Goal: Contribute content: Add original content to the website for others to see

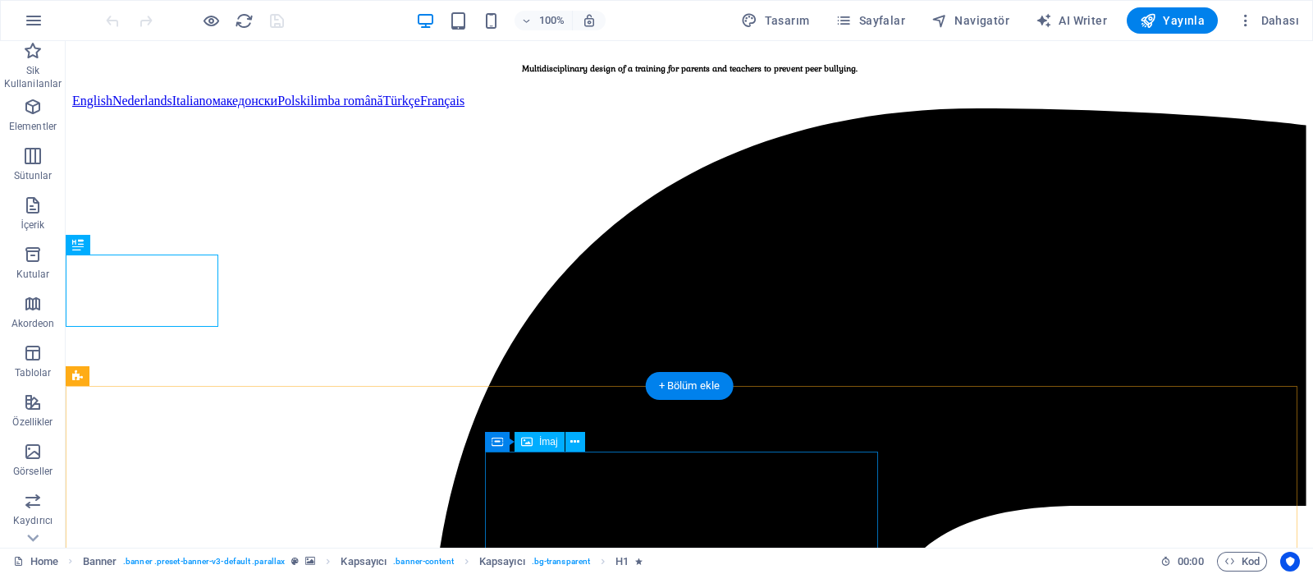
scroll to position [294, 0]
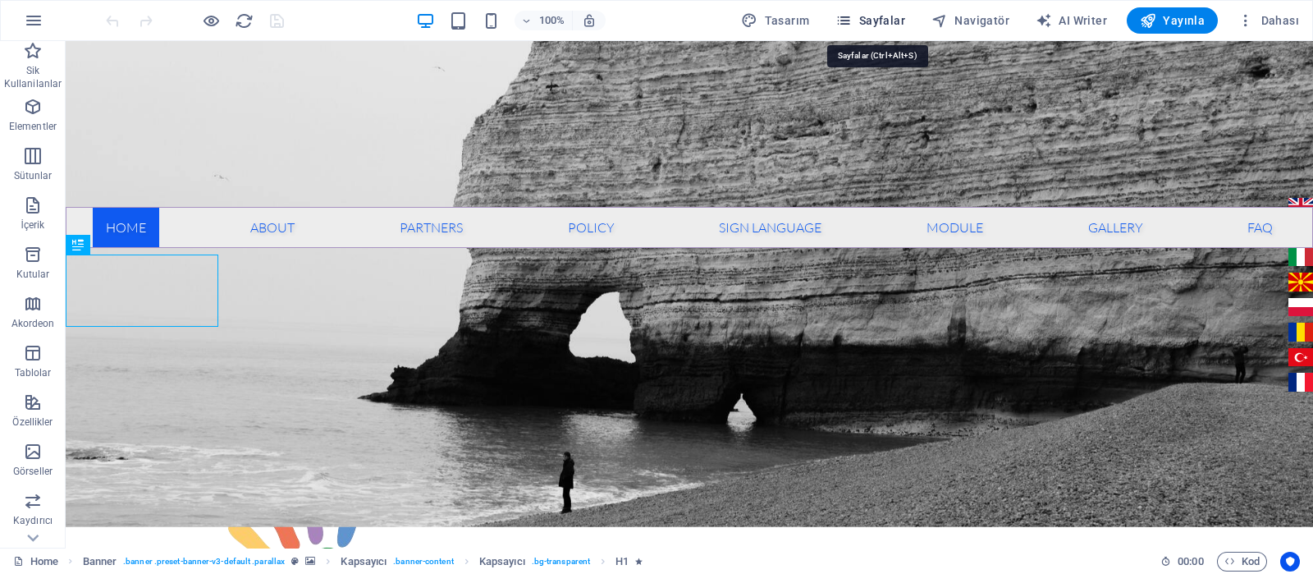
click at [900, 18] on span "Sayfalar" at bounding box center [870, 20] width 70 height 16
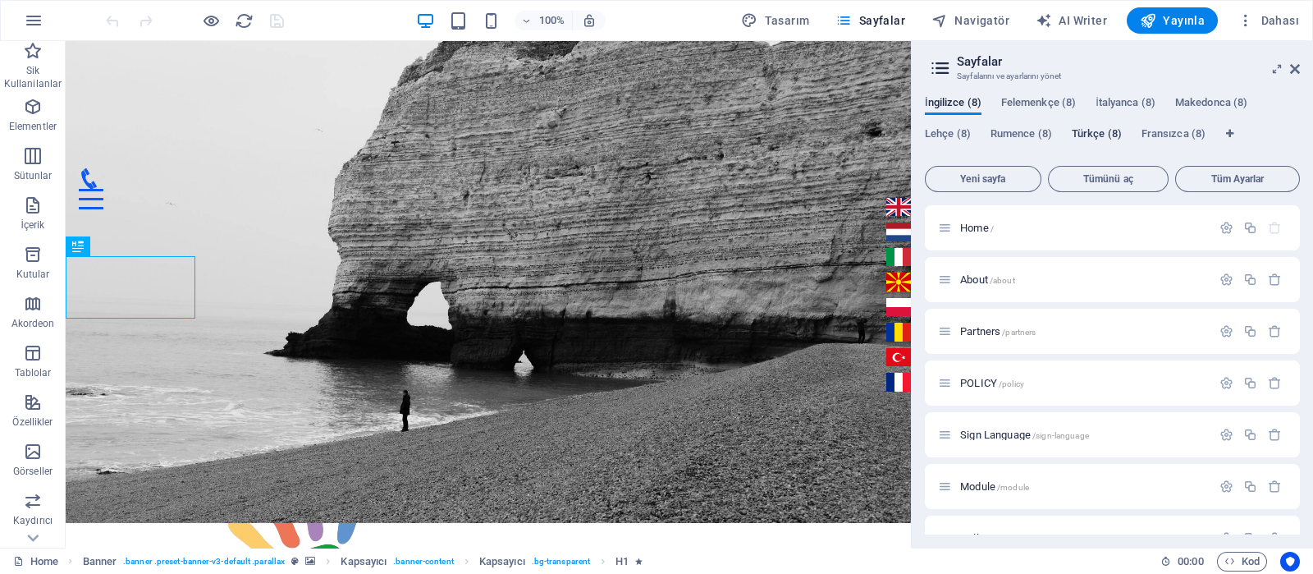
click at [1104, 134] on span "Türkçe (8)" at bounding box center [1097, 135] width 50 height 23
click at [983, 431] on span "İşaret Dili /isaret-dili" at bounding box center [1001, 434] width 82 height 12
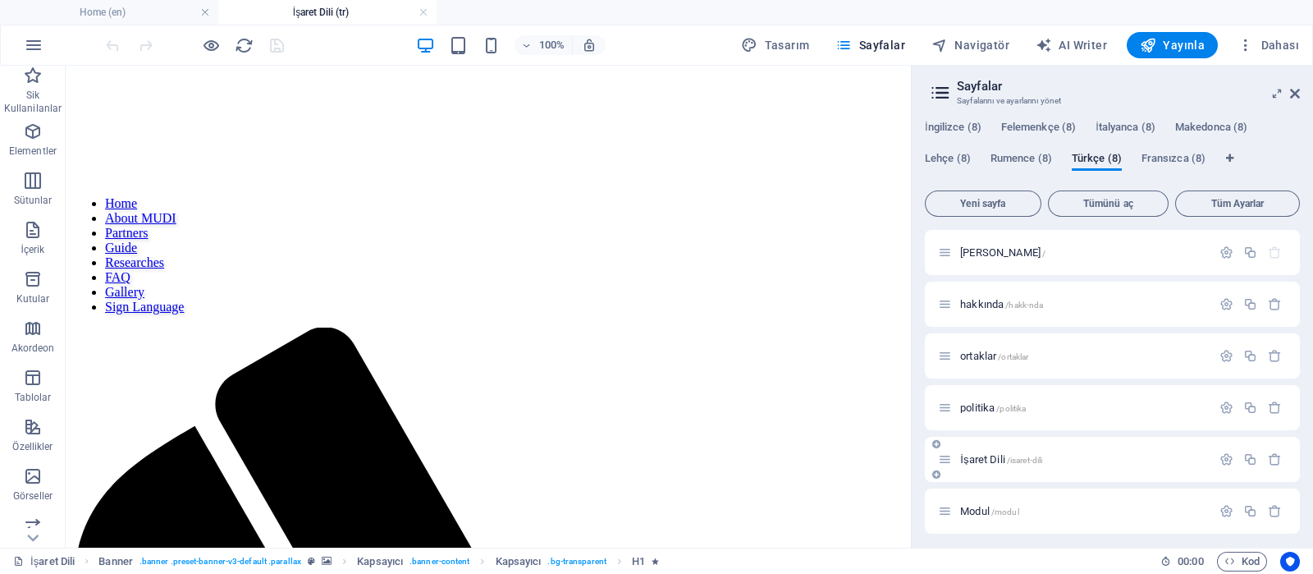
scroll to position [0, 0]
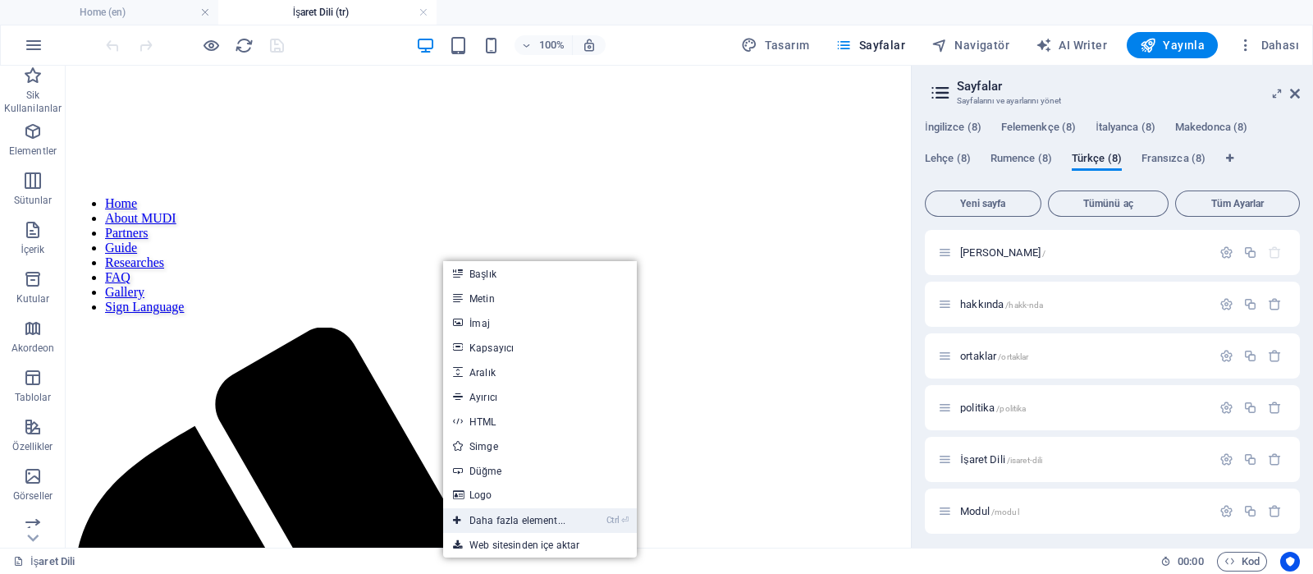
click at [491, 522] on link "Ctrl ⏎ Daha fazla element..." at bounding box center [509, 520] width 132 height 25
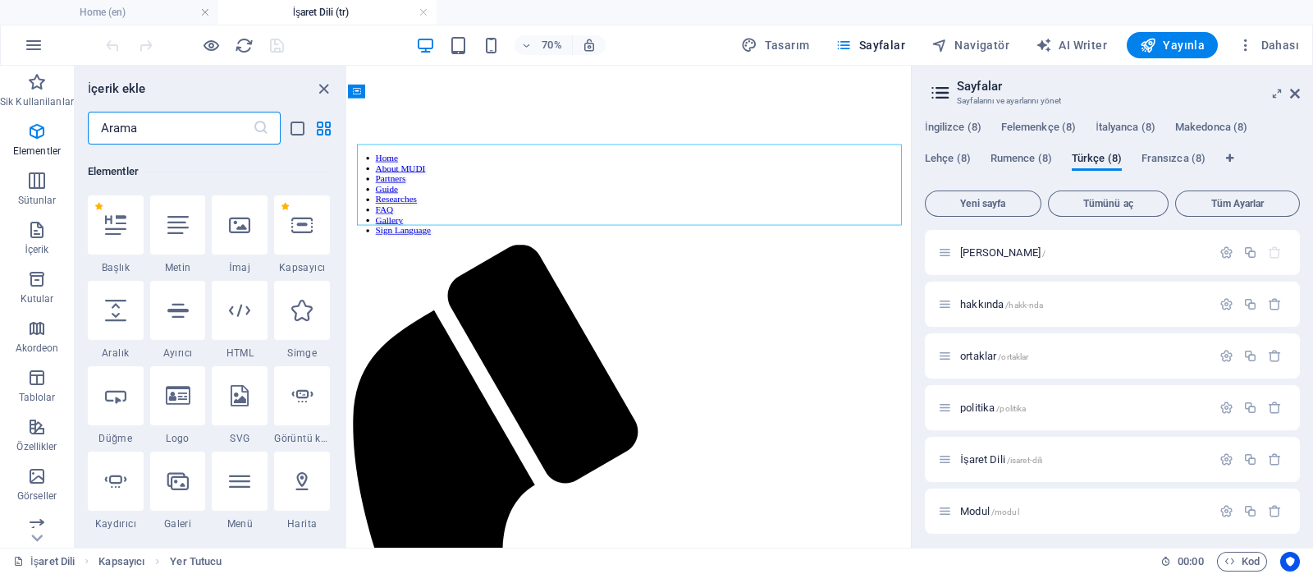
scroll to position [175, 0]
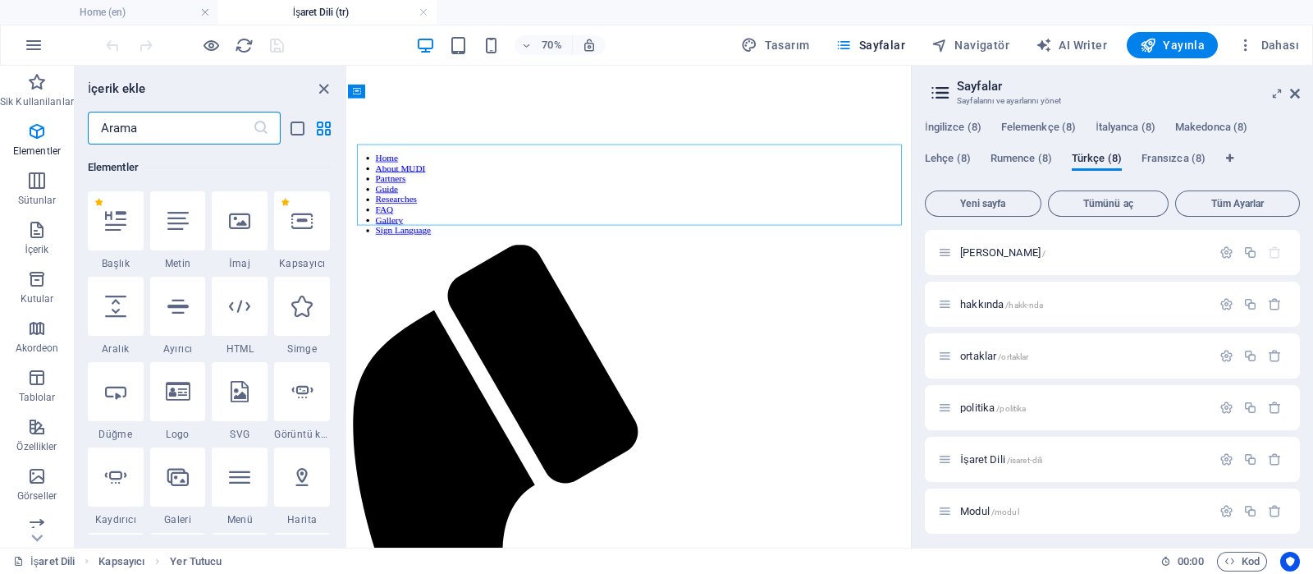
click at [207, 125] on input "text" at bounding box center [170, 128] width 165 height 33
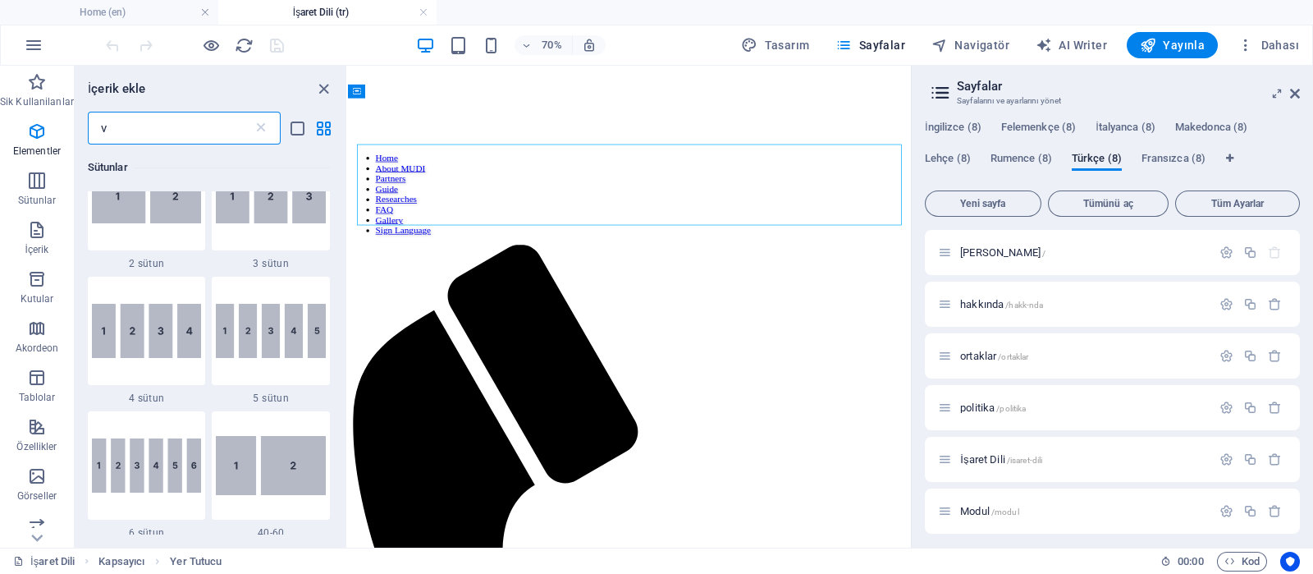
scroll to position [0, 0]
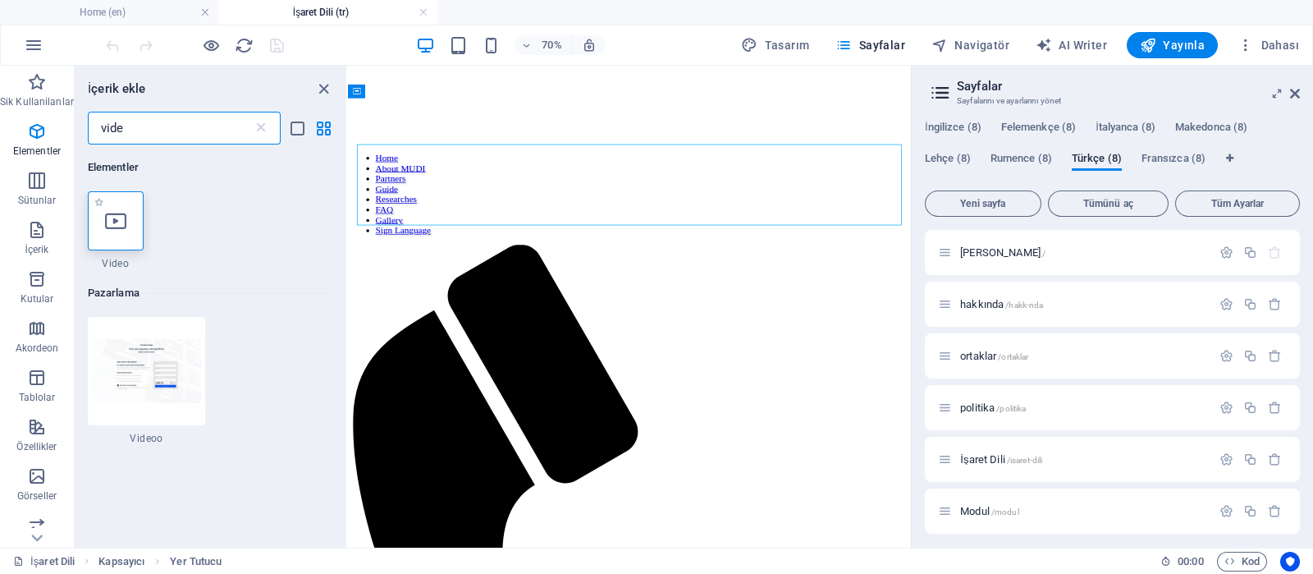
type input "vide"
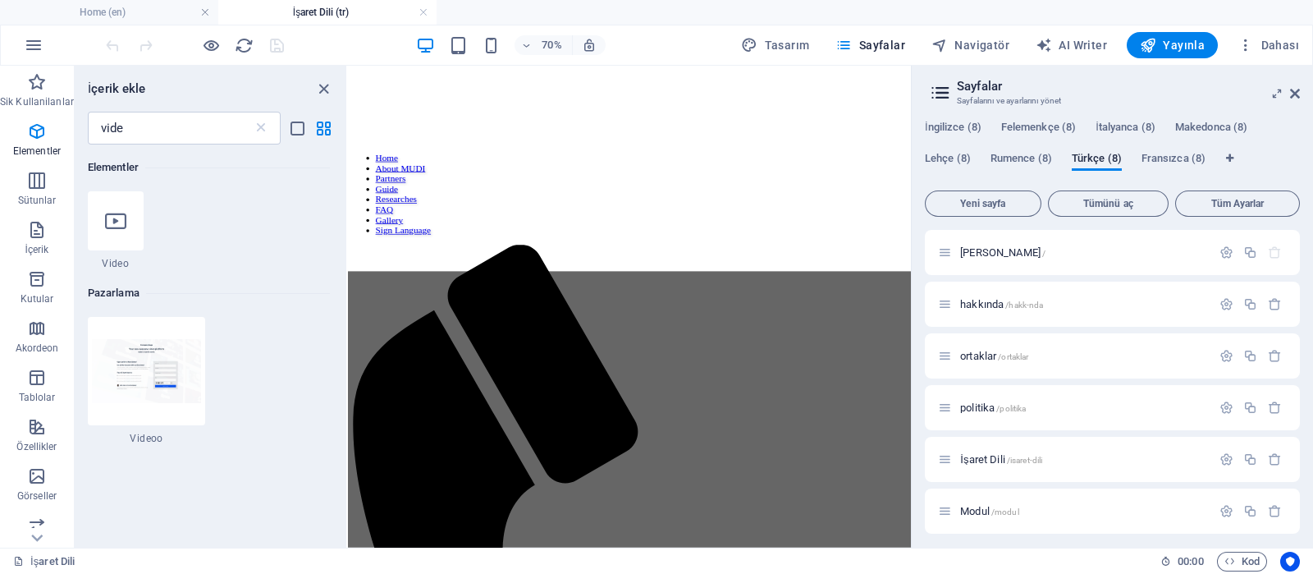
select select "%"
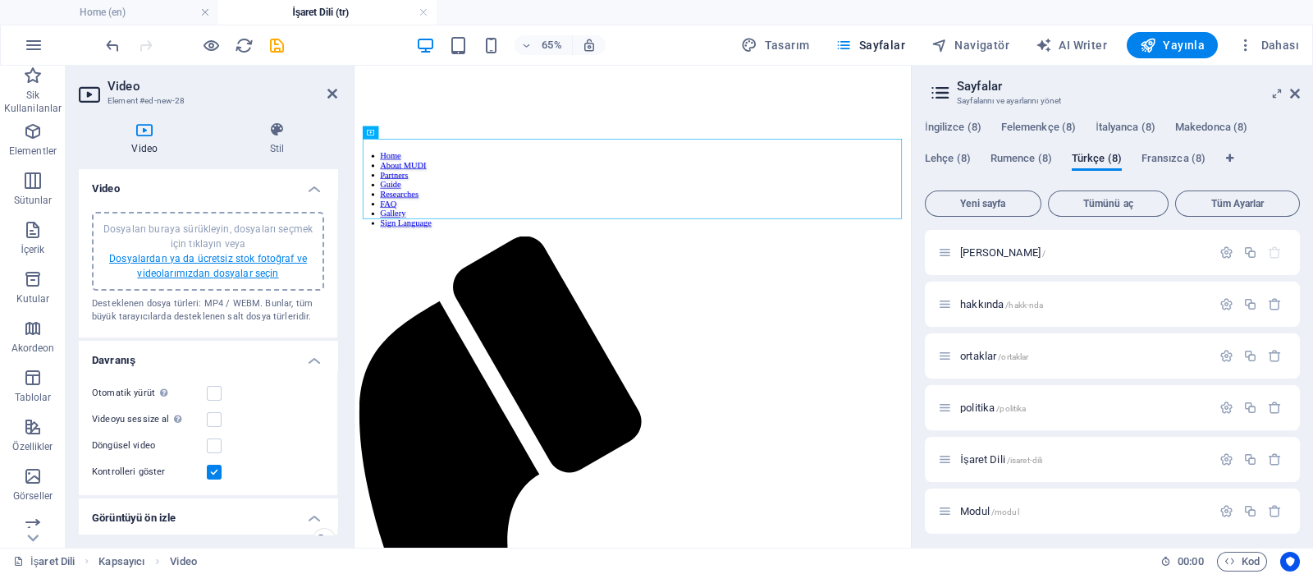
click at [222, 267] on link "Dosyalardan ya da ücretsiz stok fotoğraf ve videolarımızdan dosyalar seçin" at bounding box center [208, 266] width 198 height 26
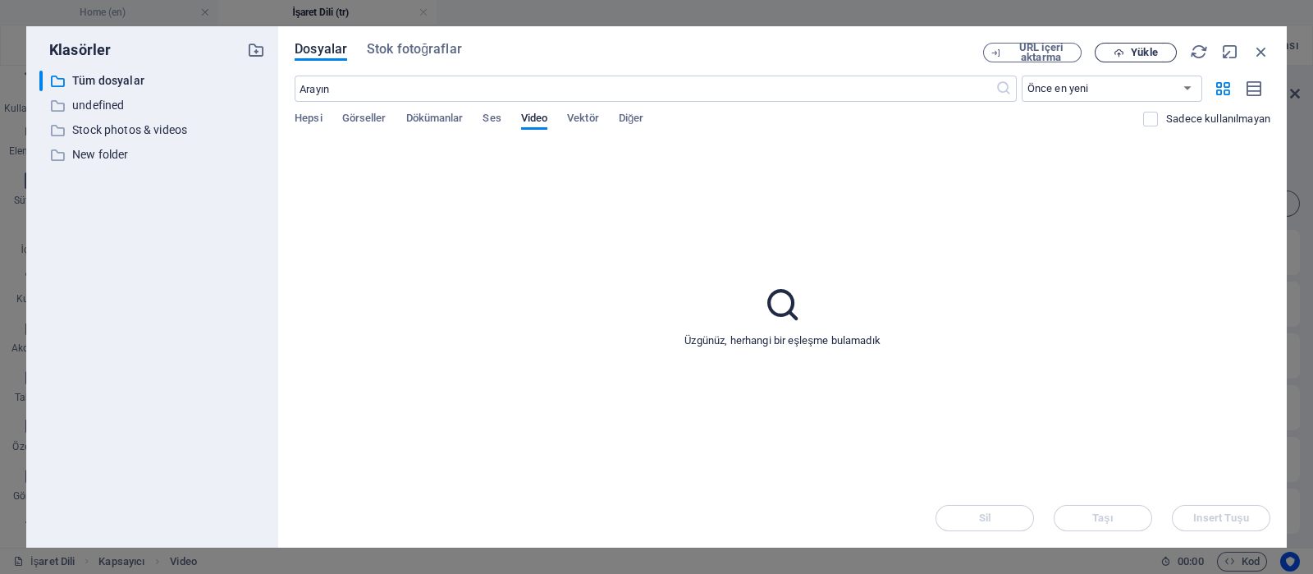
click at [1136, 57] on span "Yükle" at bounding box center [1144, 53] width 26 height 10
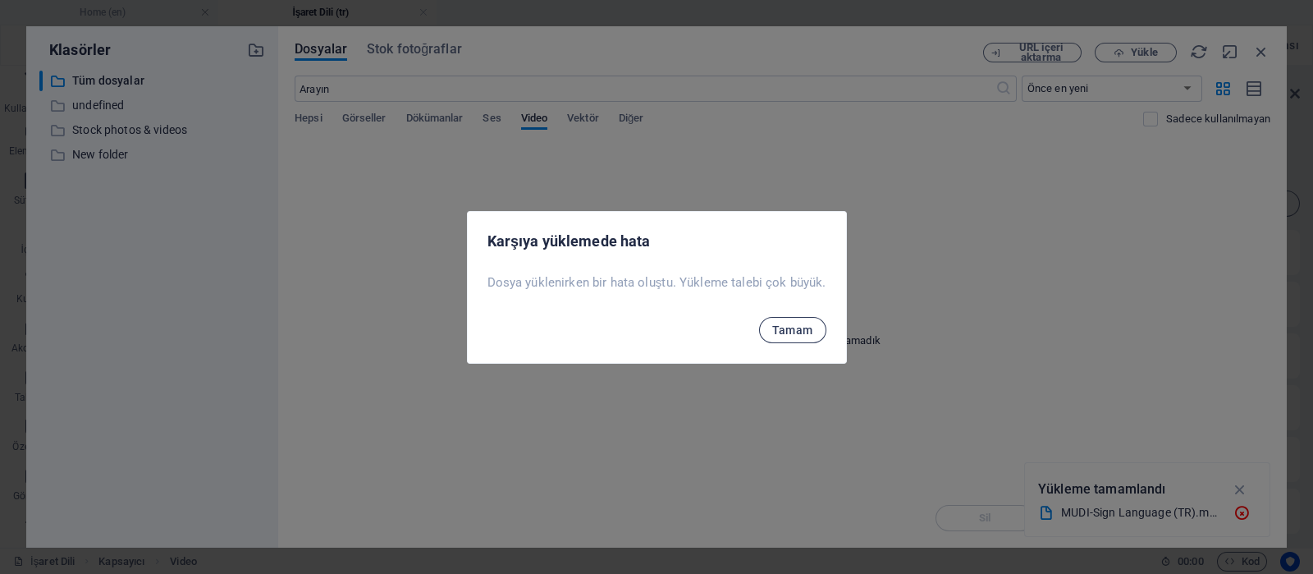
click at [802, 330] on span "Tamam" at bounding box center [792, 329] width 41 height 13
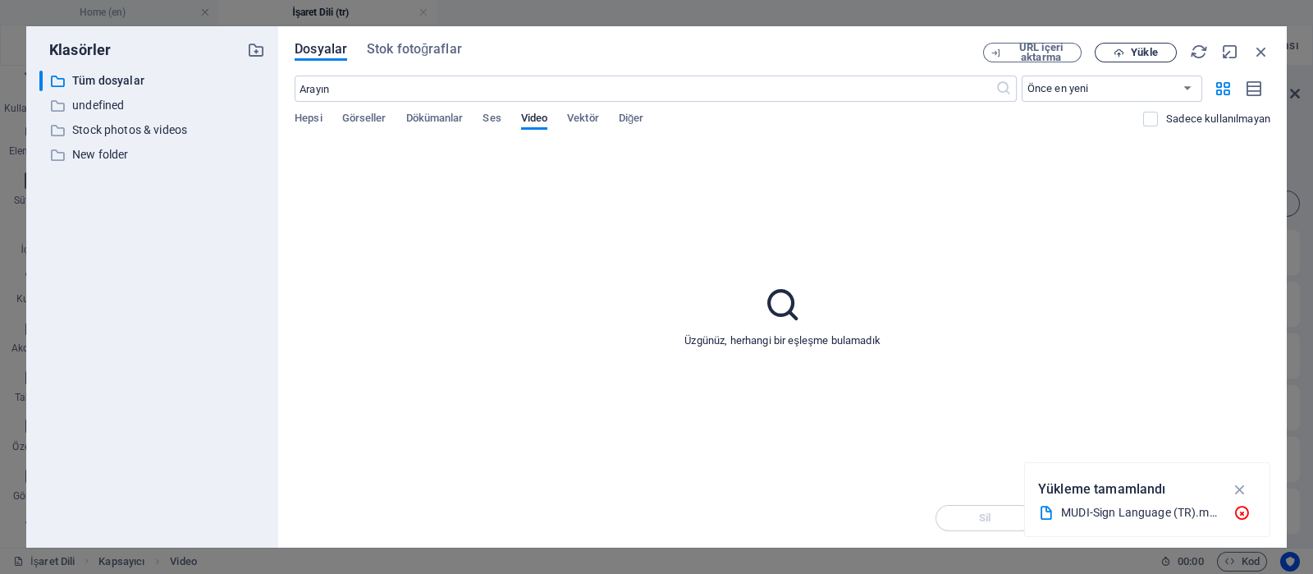
click at [1133, 55] on span "Yükle" at bounding box center [1144, 53] width 26 height 10
click at [1260, 47] on icon "button" at bounding box center [1261, 52] width 18 height 18
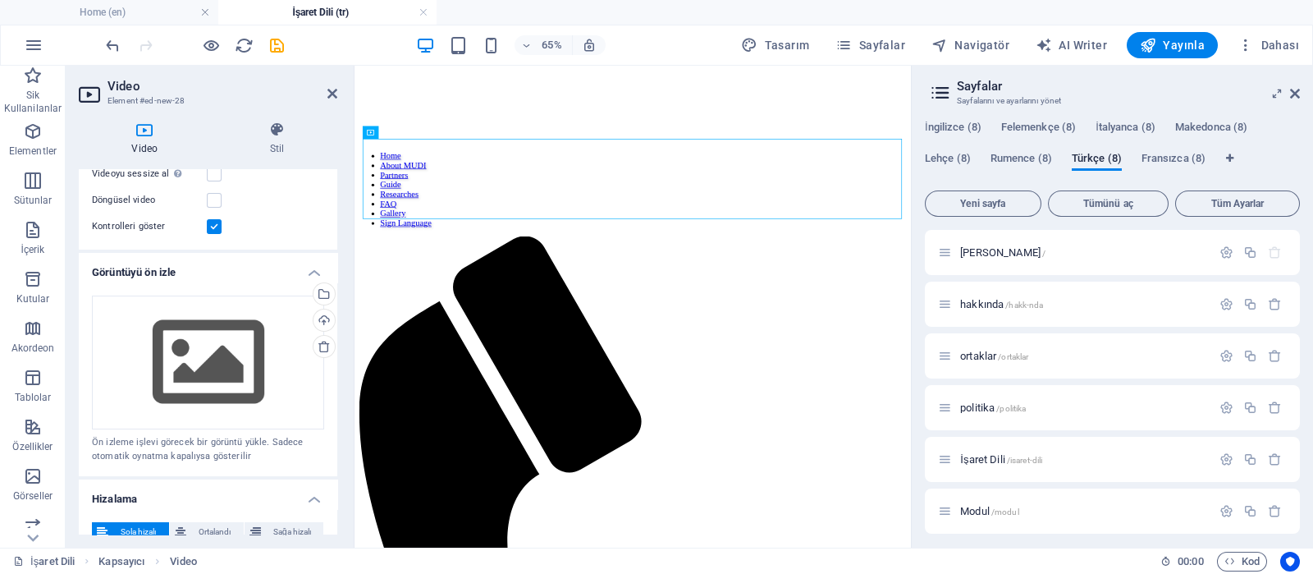
scroll to position [242, 0]
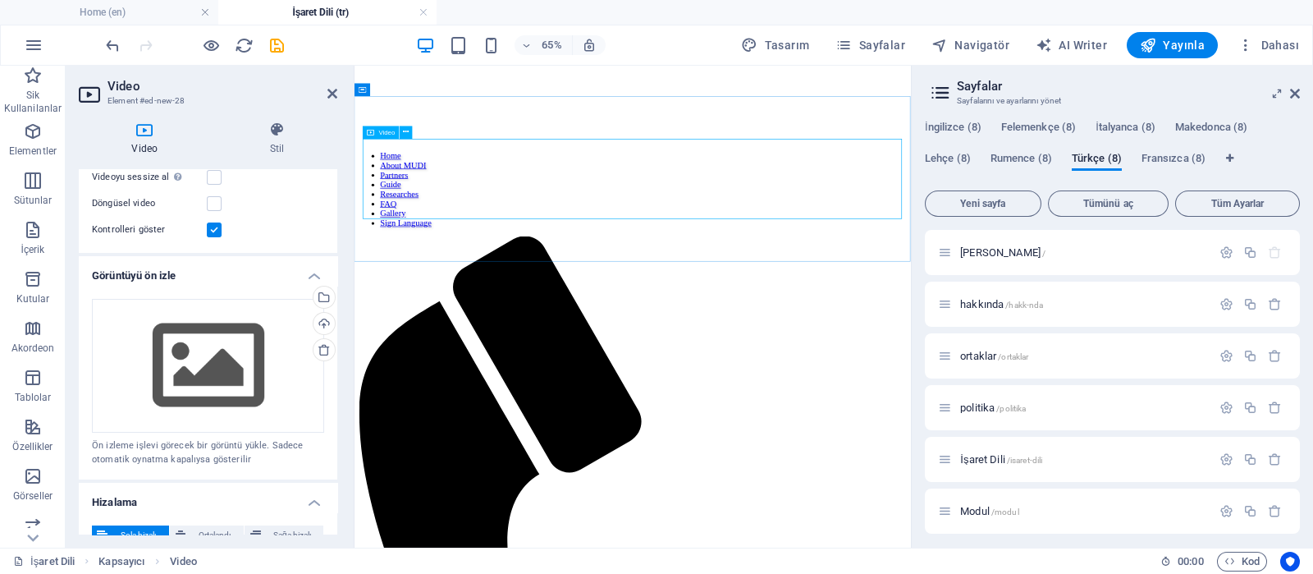
click at [404, 130] on icon at bounding box center [407, 131] width 6 height 11
drag, startPoint x: 336, startPoint y: 302, endPoint x: 338, endPoint y: 263, distance: 38.6
click at [338, 253] on div "Video Stil Video Dosyaları buraya sürükleyin, dosyaları seçmek için tıklayın ve…" at bounding box center [208, 327] width 285 height 439
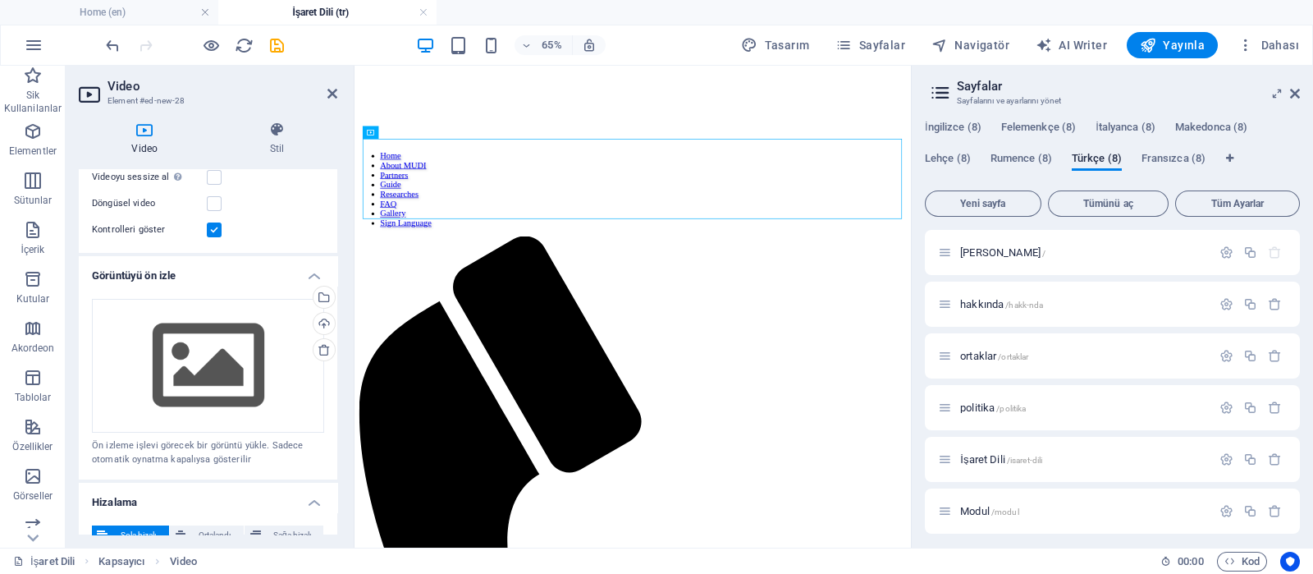
drag, startPoint x: 335, startPoint y: 285, endPoint x: 334, endPoint y: 185, distance: 100.1
click at [334, 185] on ul "Video Dosyaları buraya sürükleyin, dosyaları seçmek için tıklayın veya Dosyalar…" at bounding box center [208, 319] width 258 height 784
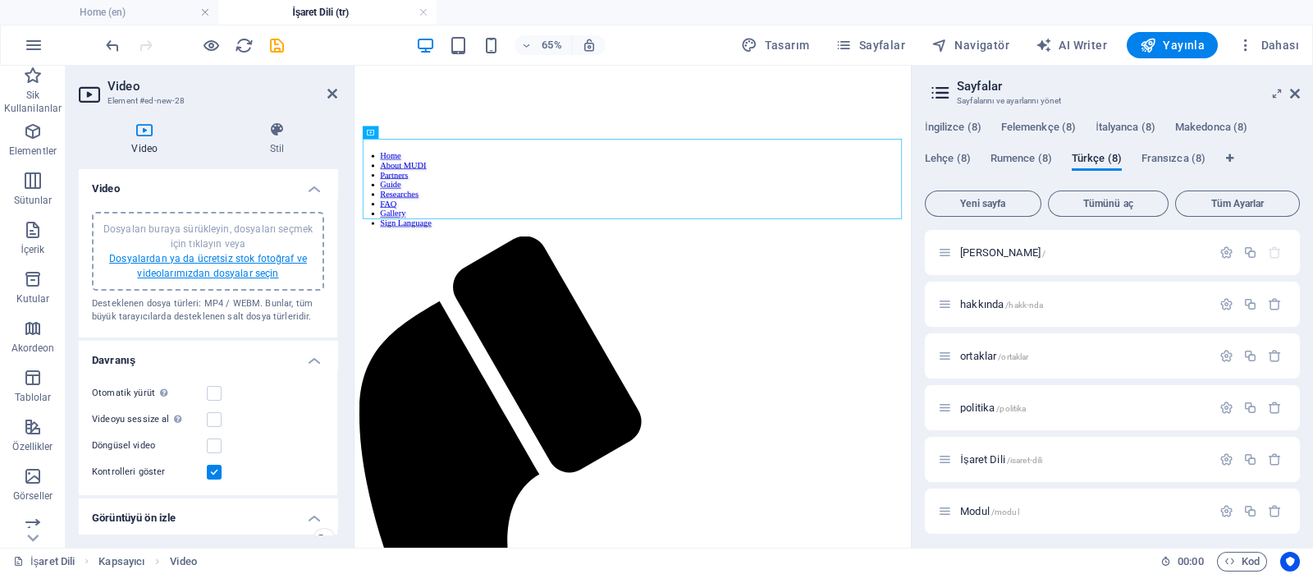
click at [225, 253] on link "Dosyalardan ya da ücretsiz stok fotoğraf ve videolarımızdan dosyalar seçin" at bounding box center [208, 266] width 198 height 26
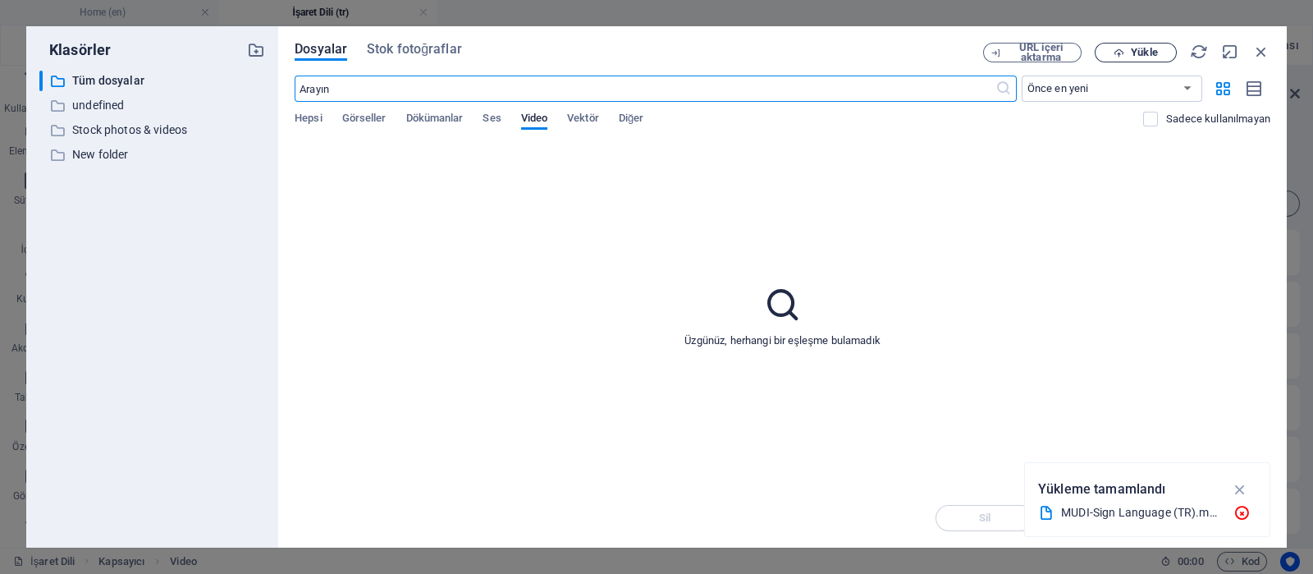
click at [1119, 49] on icon "button" at bounding box center [1118, 53] width 11 height 11
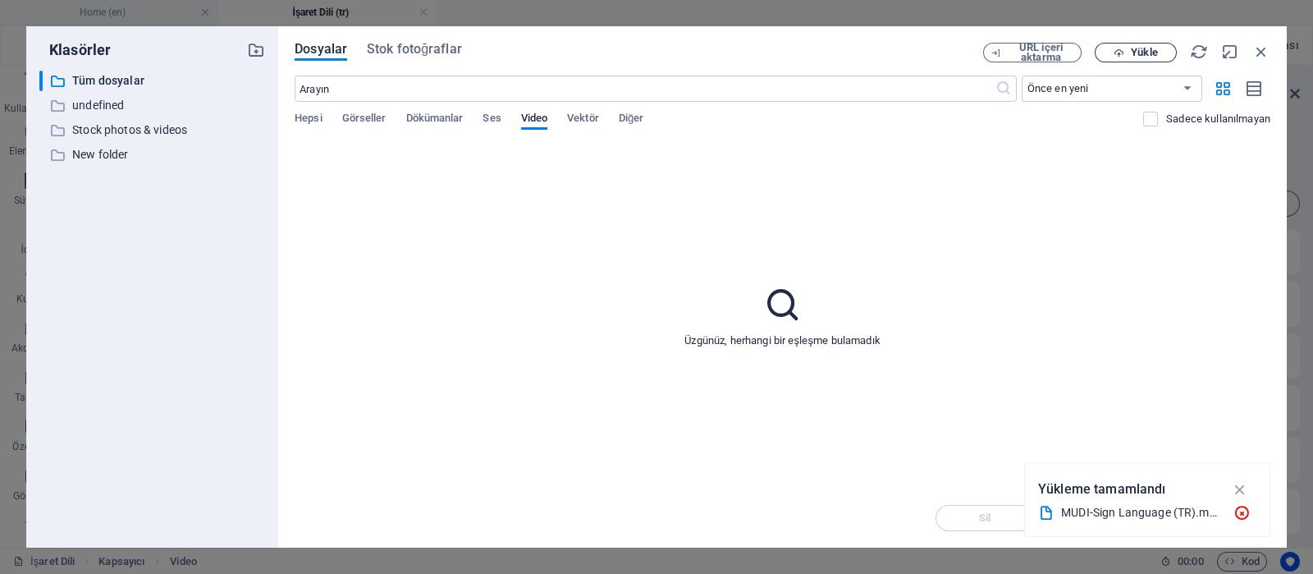
click at [1136, 55] on span "Yükle" at bounding box center [1144, 53] width 26 height 10
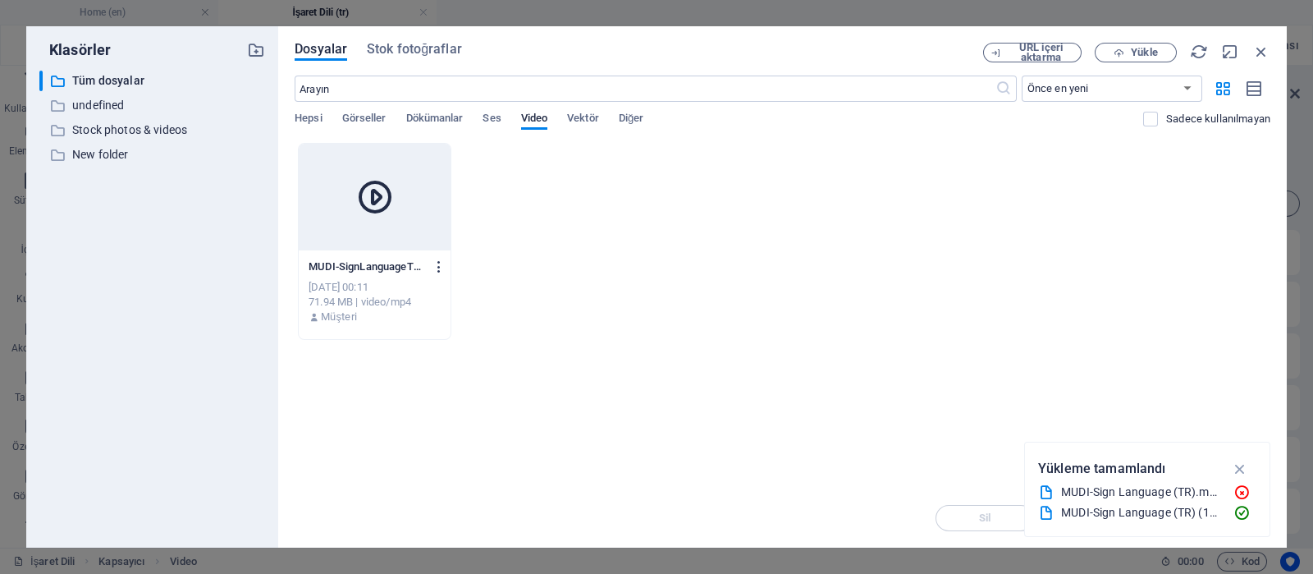
click at [443, 263] on icon "button" at bounding box center [440, 266] width 16 height 15
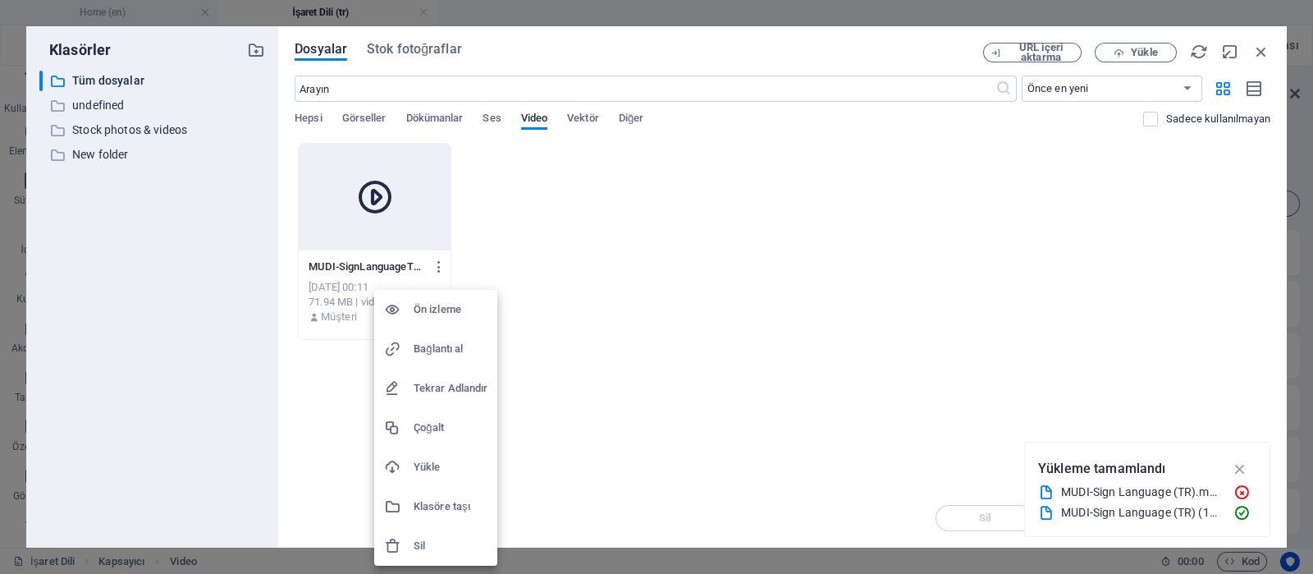
click at [439, 345] on h6 "Bağlantı al" at bounding box center [451, 349] width 74 height 20
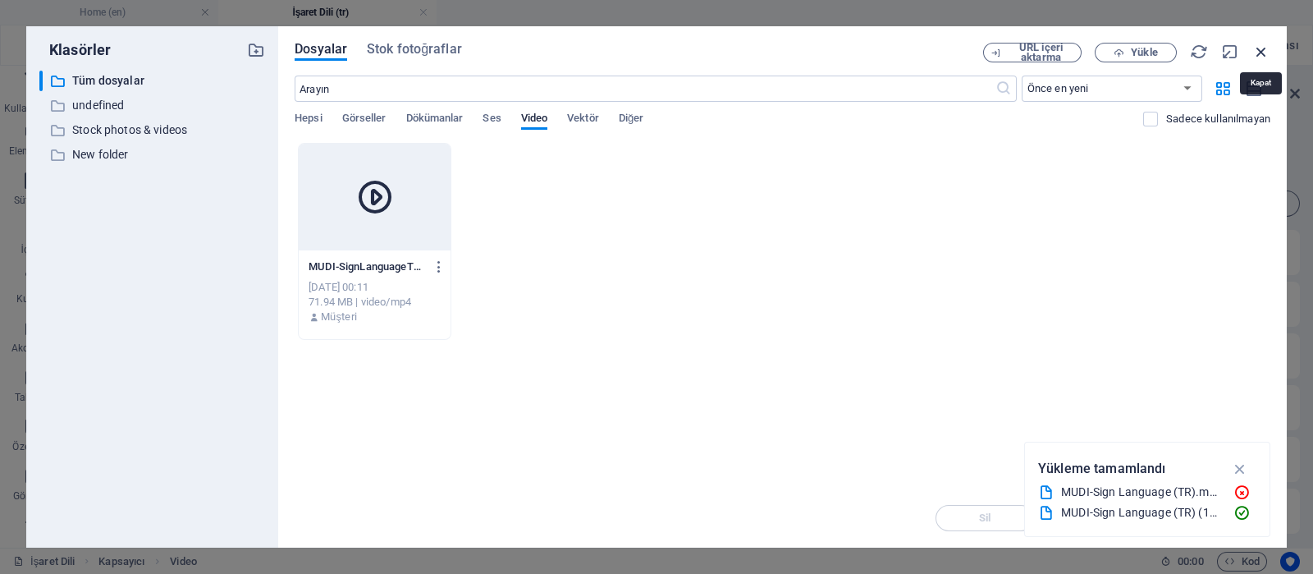
click at [1263, 52] on icon "button" at bounding box center [1261, 52] width 18 height 18
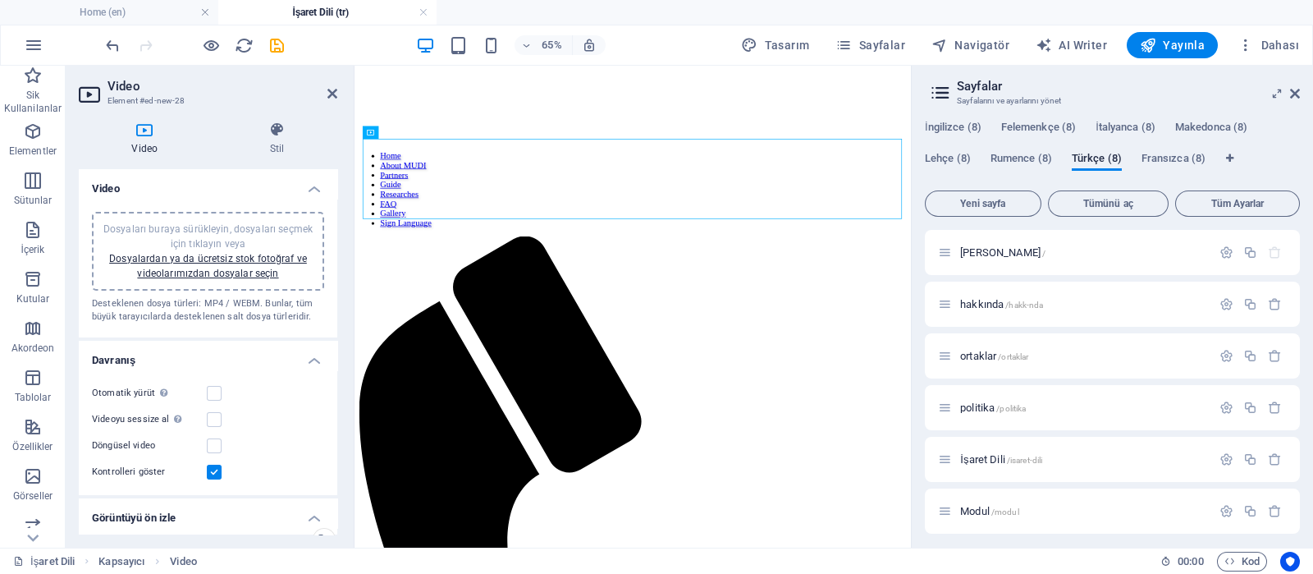
click at [1173, 45] on span "Yayınla" at bounding box center [1172, 45] width 65 height 16
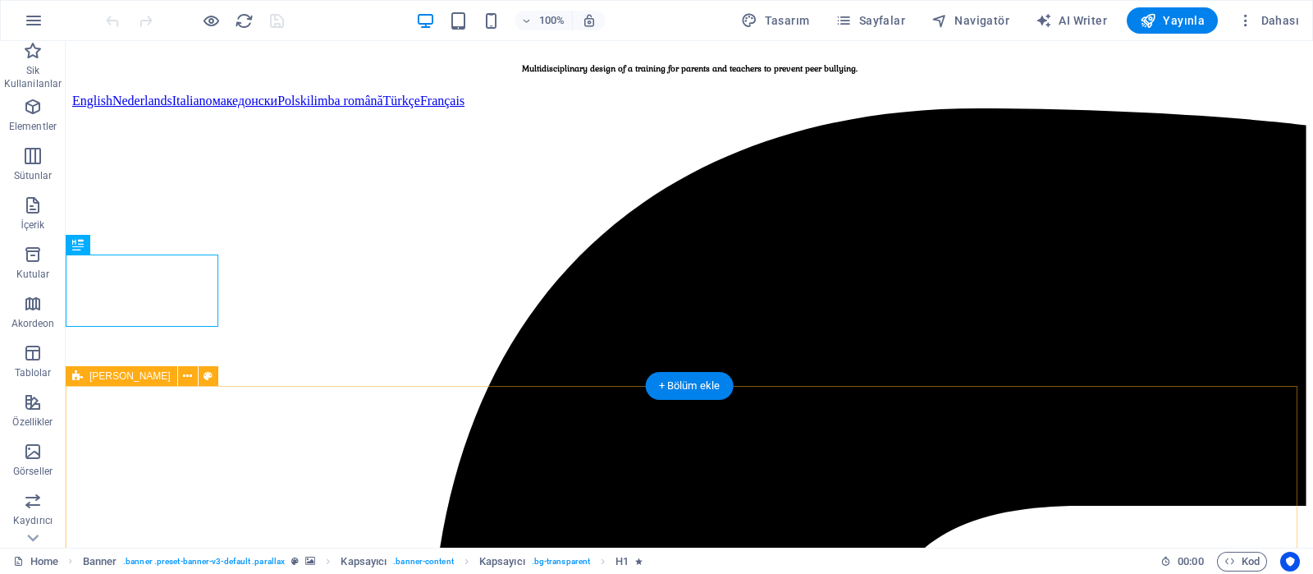
scroll to position [294, 0]
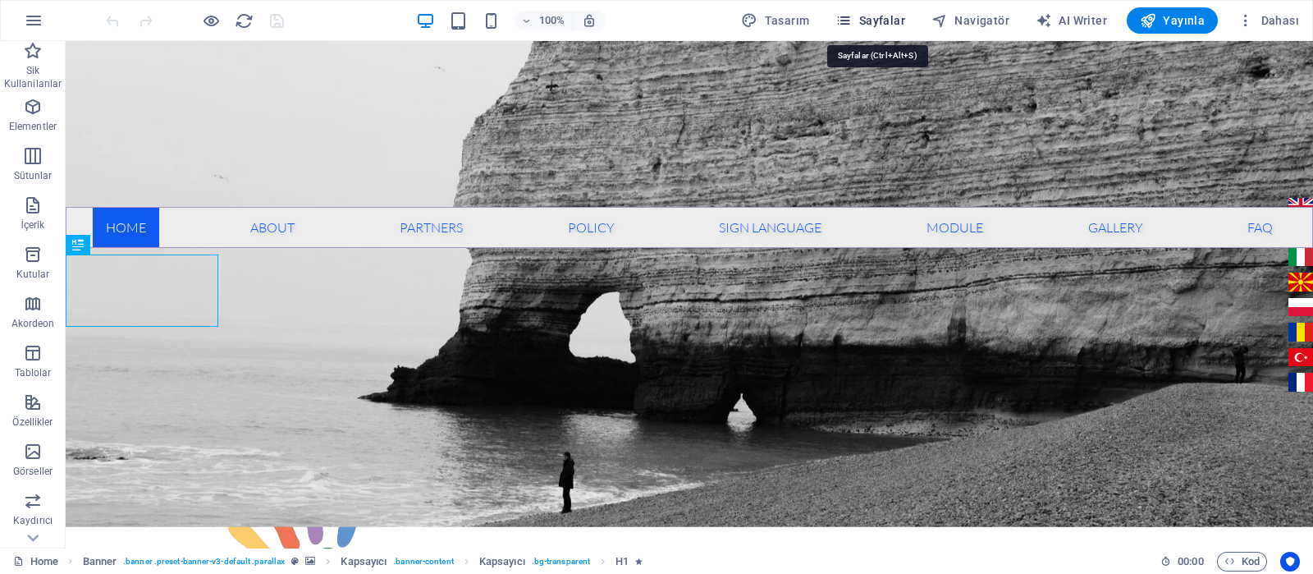
click at [878, 21] on span "Sayfalar" at bounding box center [870, 20] width 70 height 16
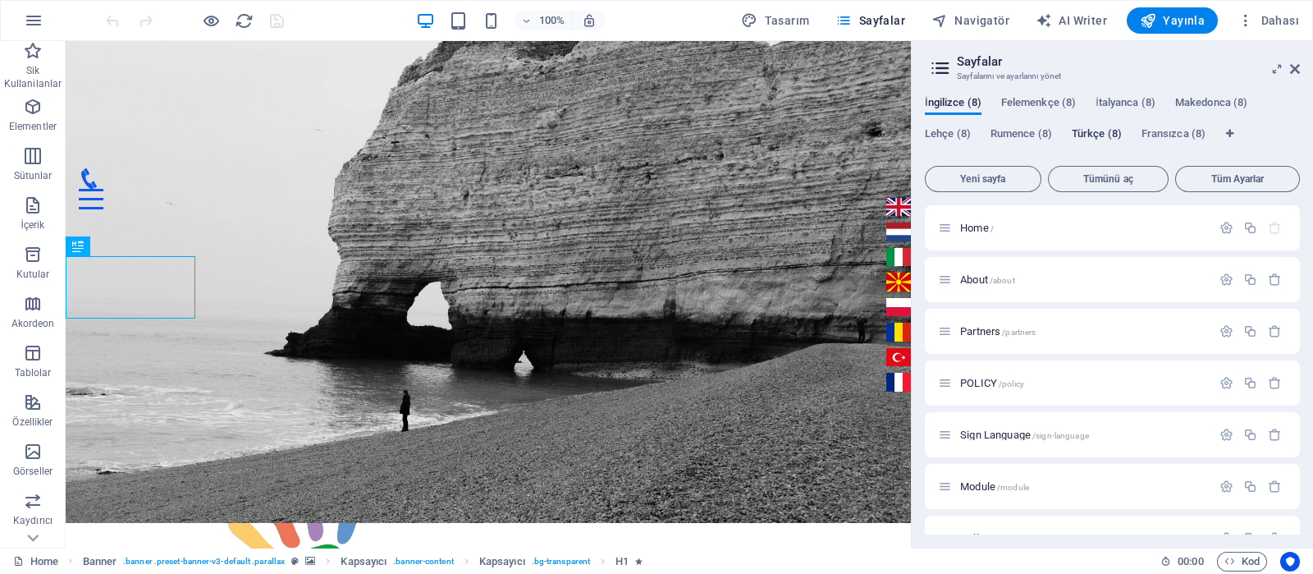
click at [1104, 138] on span "Türkçe (8)" at bounding box center [1097, 135] width 50 height 23
click at [993, 439] on span "İşaret Dili /isaret-dili" at bounding box center [1001, 434] width 82 height 12
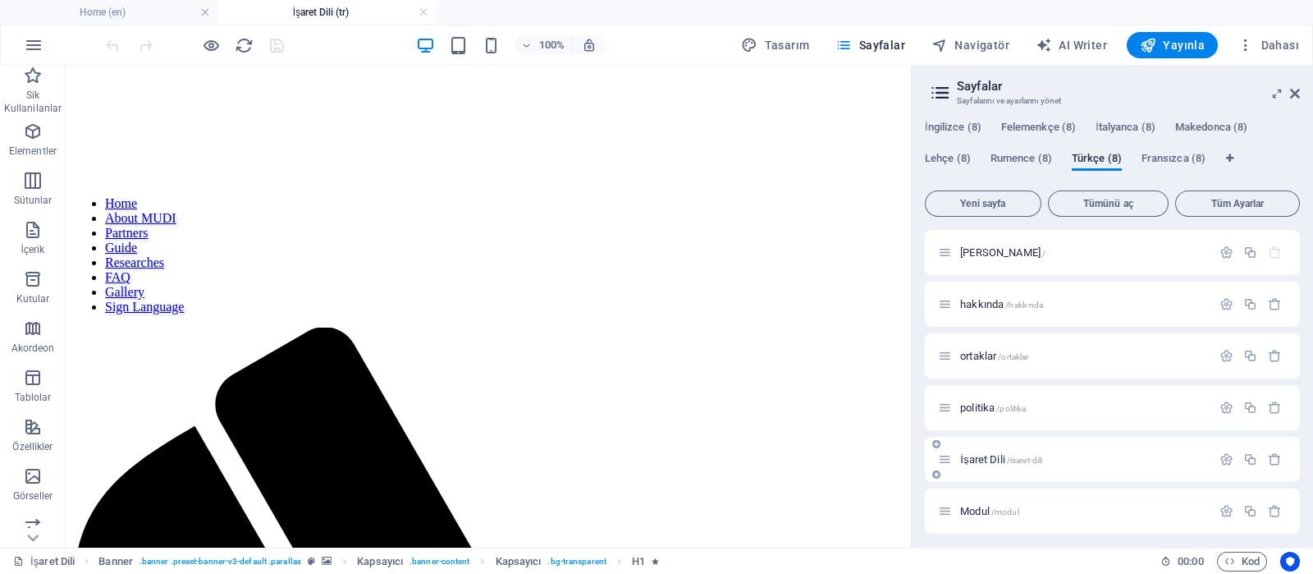
scroll to position [0, 0]
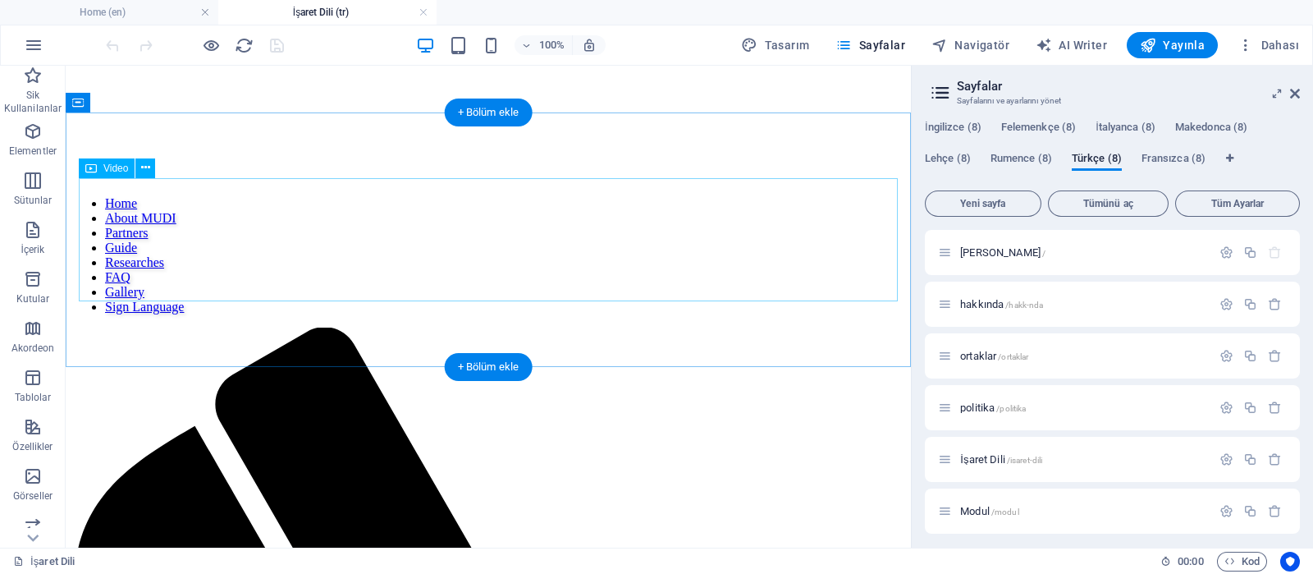
select select "%"
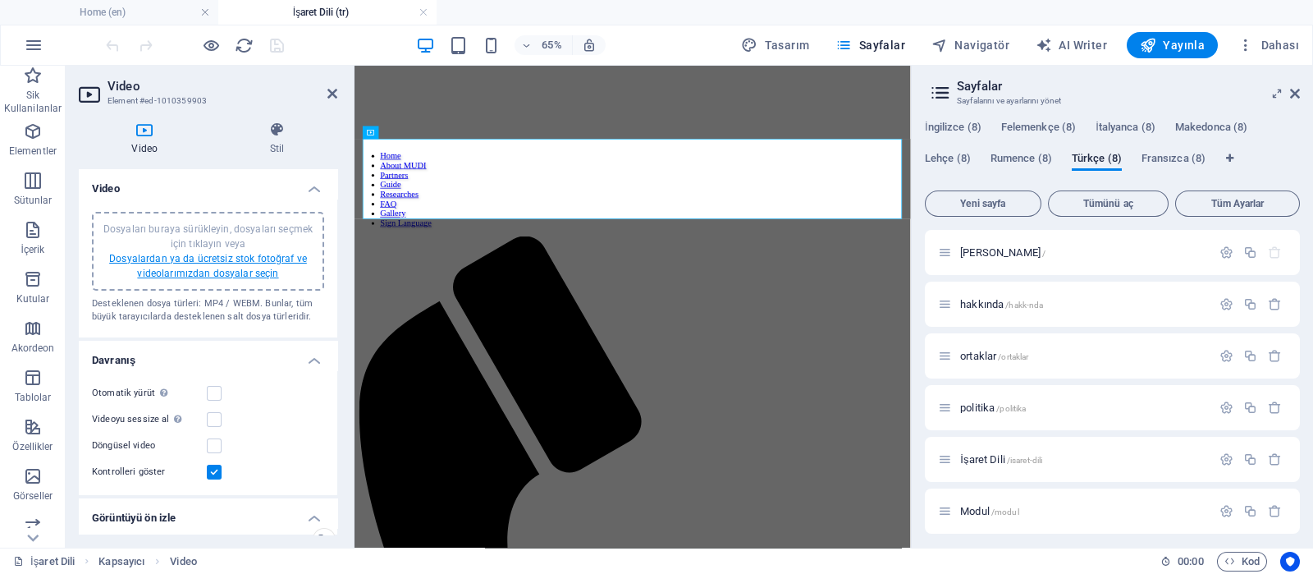
click at [226, 268] on link "Dosyalardan ya da ücretsiz stok fotoğraf ve videolarımızdan dosyalar seçin" at bounding box center [208, 266] width 198 height 26
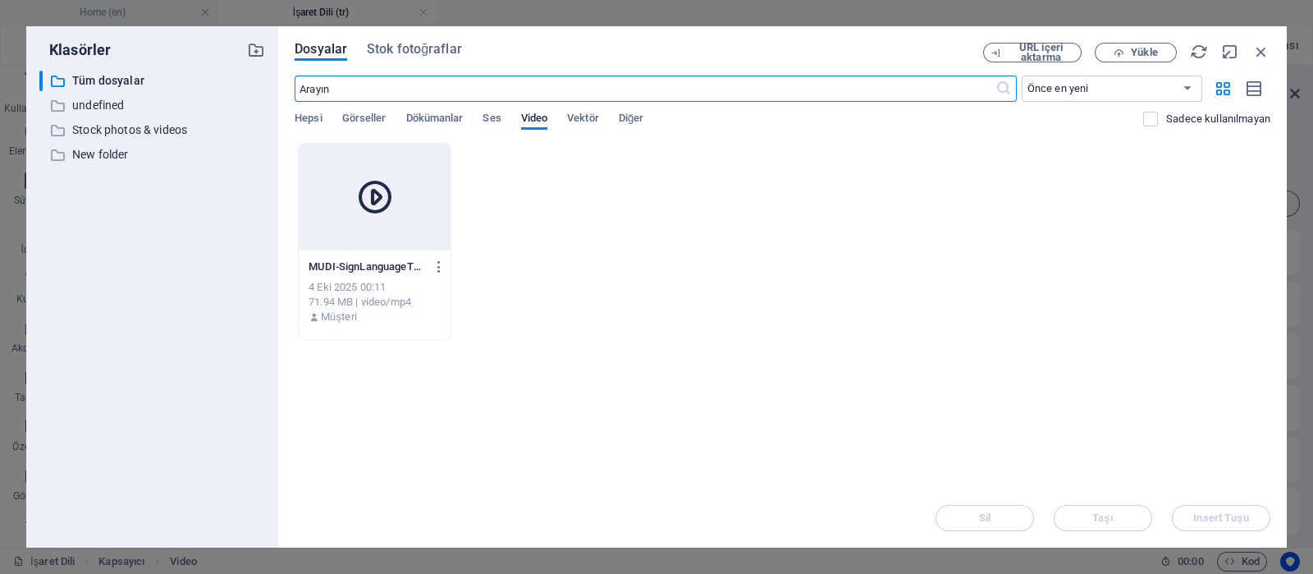
click at [398, 223] on div at bounding box center [375, 197] width 152 height 107
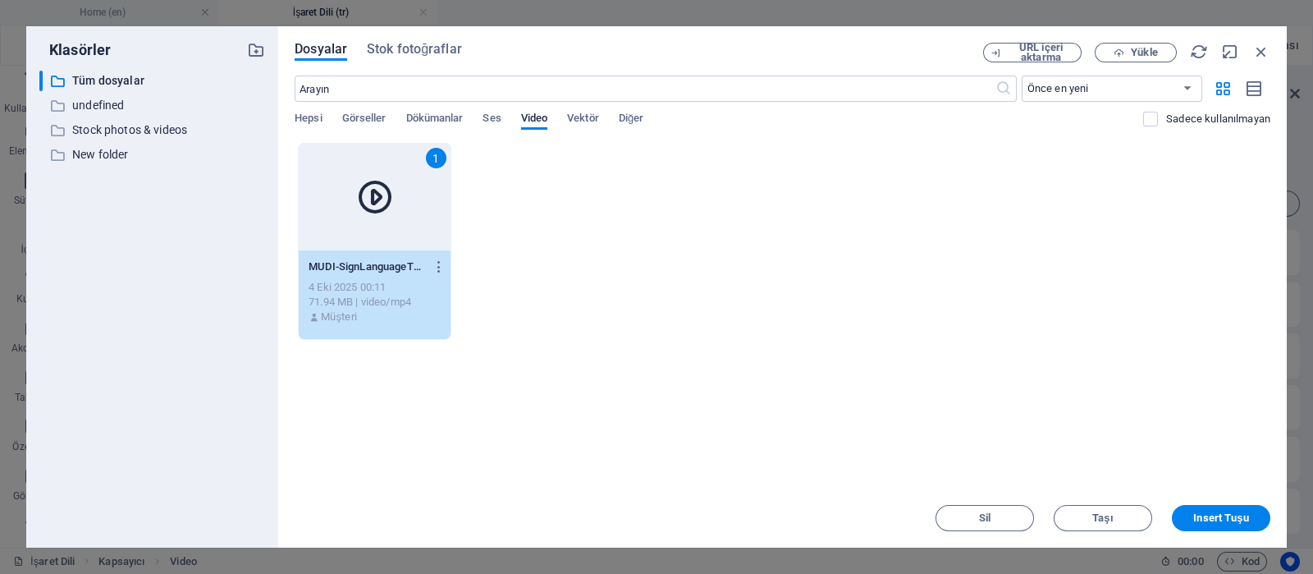
click at [398, 223] on div "1" at bounding box center [375, 197] width 152 height 107
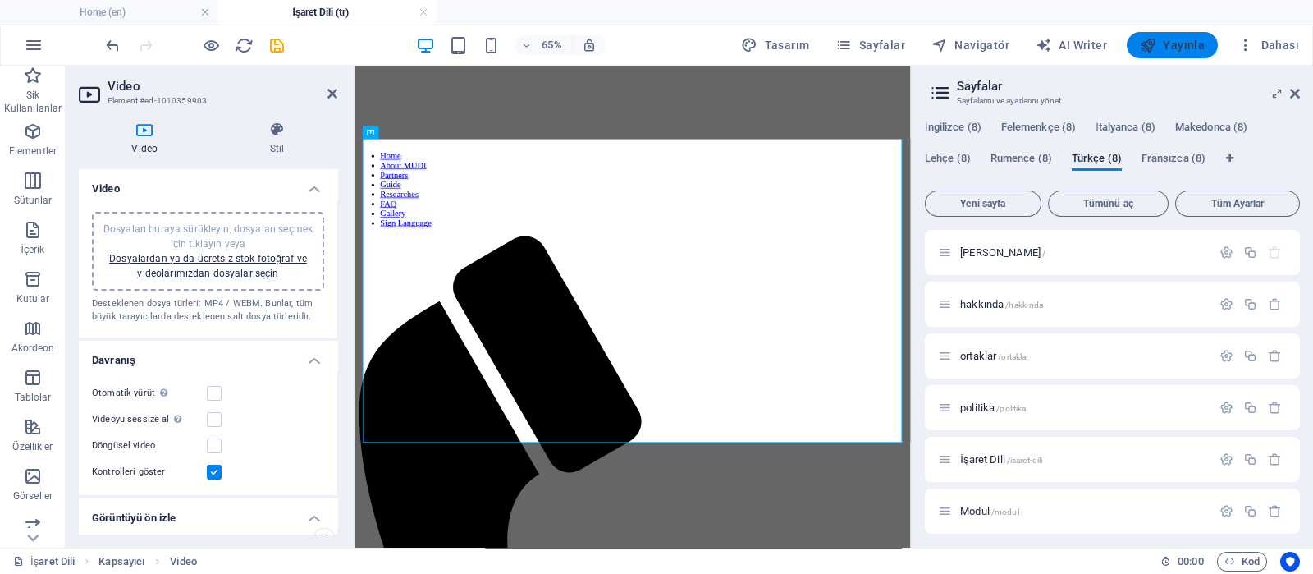
click at [1186, 43] on span "Yayınla" at bounding box center [1172, 45] width 65 height 16
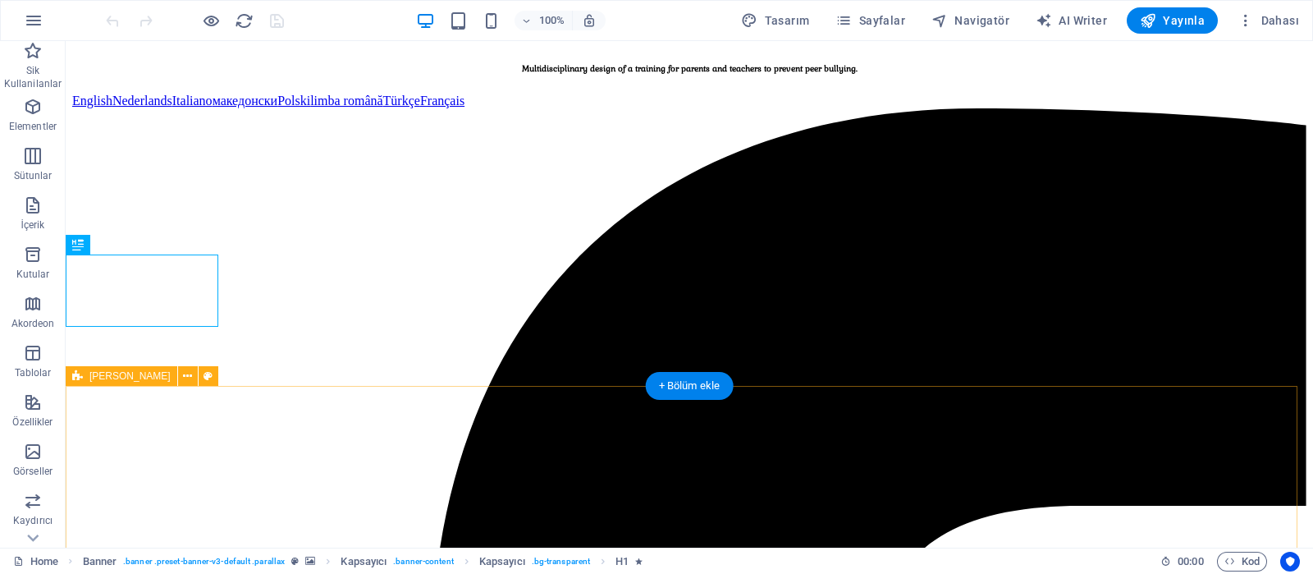
scroll to position [294, 0]
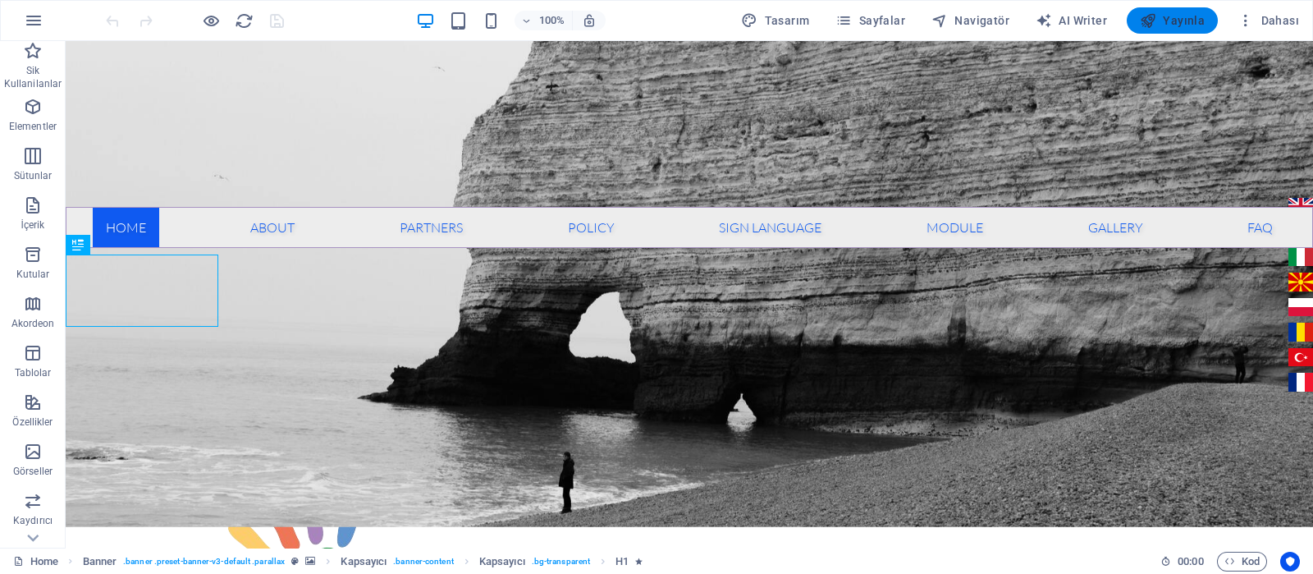
click at [1177, 14] on span "Yayınla" at bounding box center [1172, 20] width 65 height 16
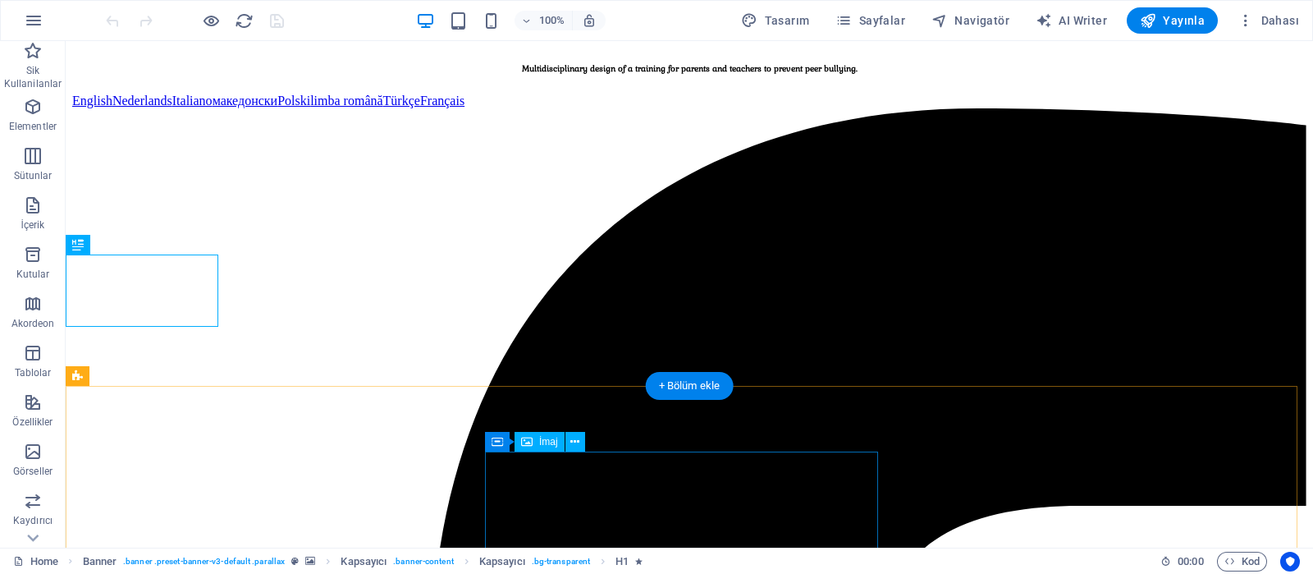
scroll to position [294, 0]
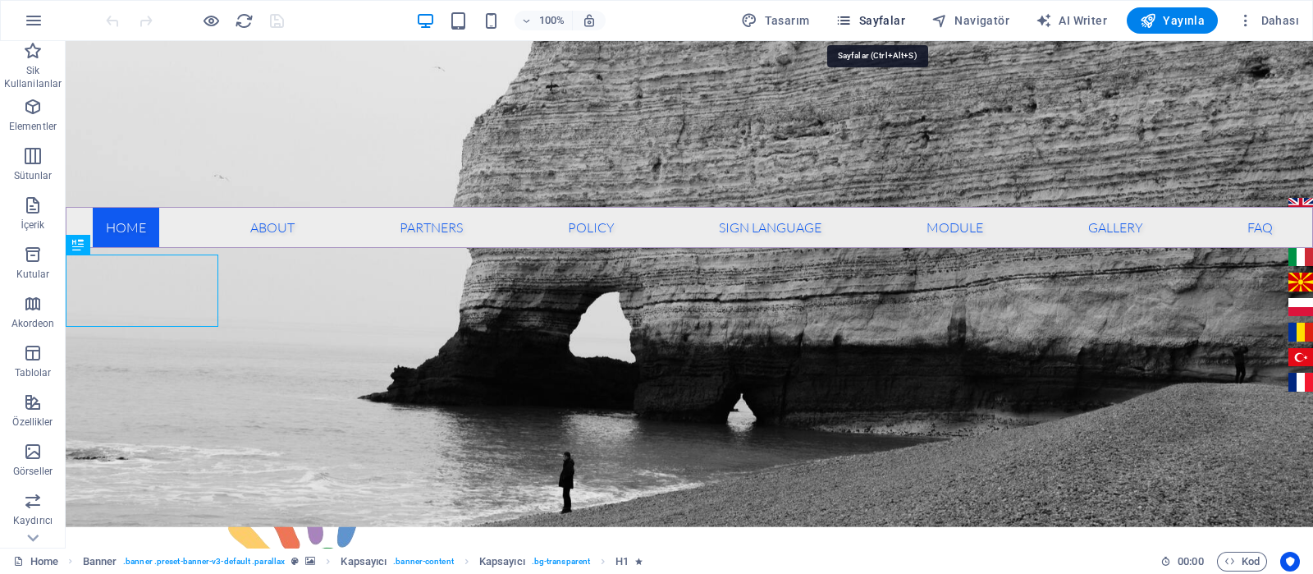
click at [896, 16] on span "Sayfalar" at bounding box center [870, 20] width 70 height 16
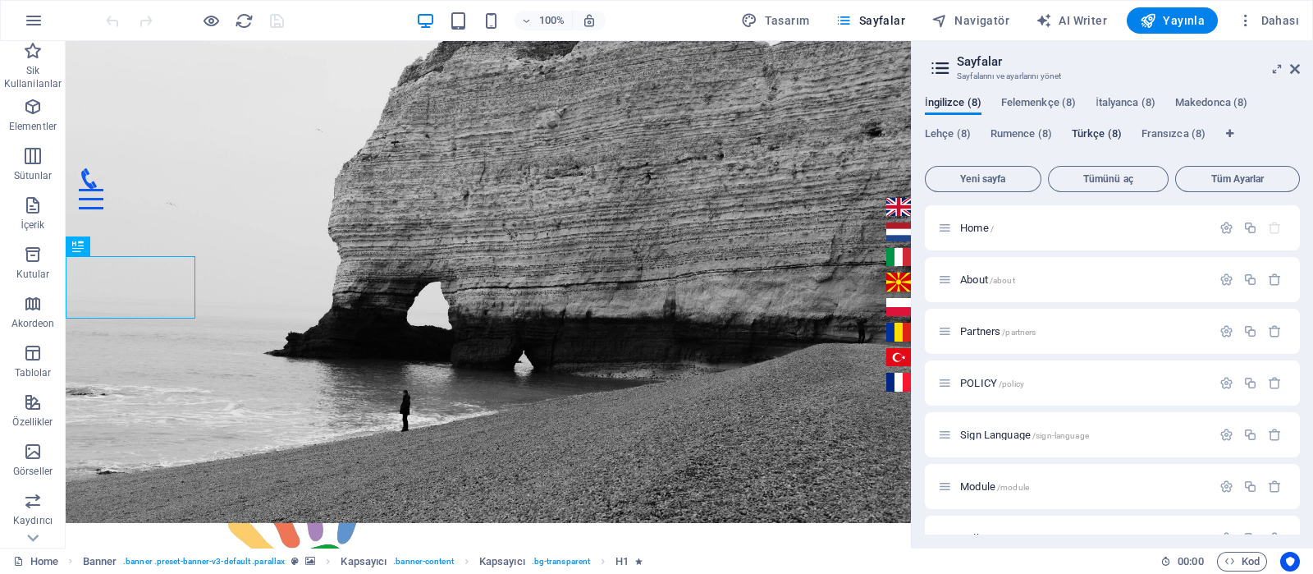
click at [1108, 132] on span "Türkçe (8)" at bounding box center [1097, 135] width 50 height 23
click at [981, 435] on span "İşaret Dili /isaret-dili" at bounding box center [1001, 434] width 82 height 12
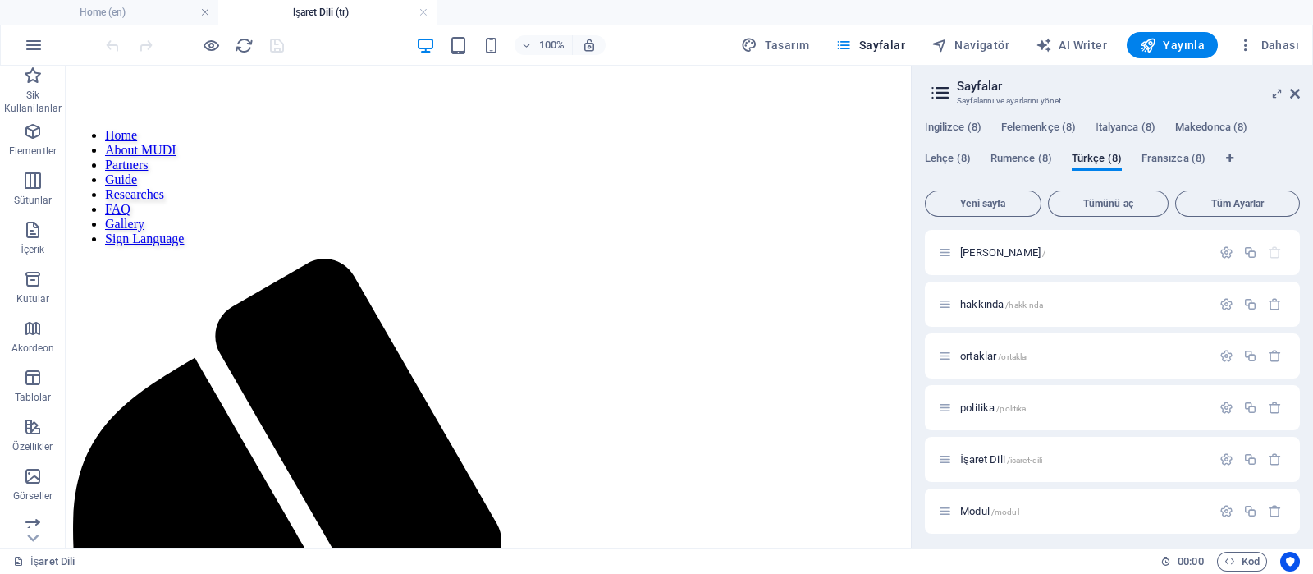
scroll to position [148, 0]
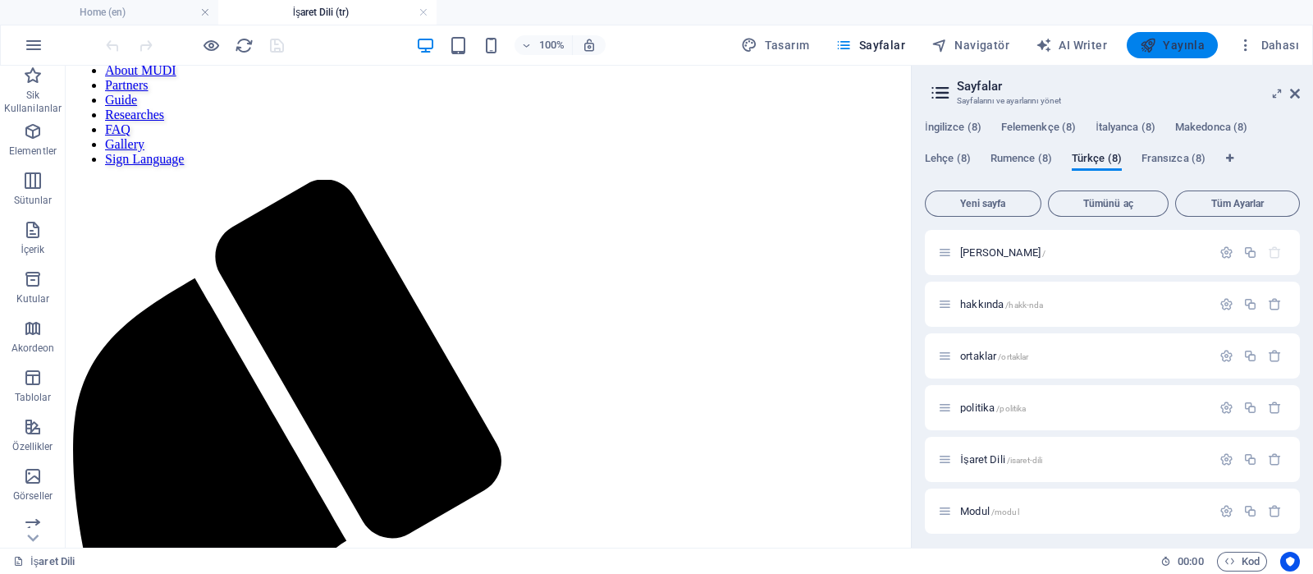
click at [1169, 48] on span "Yayınla" at bounding box center [1172, 45] width 65 height 16
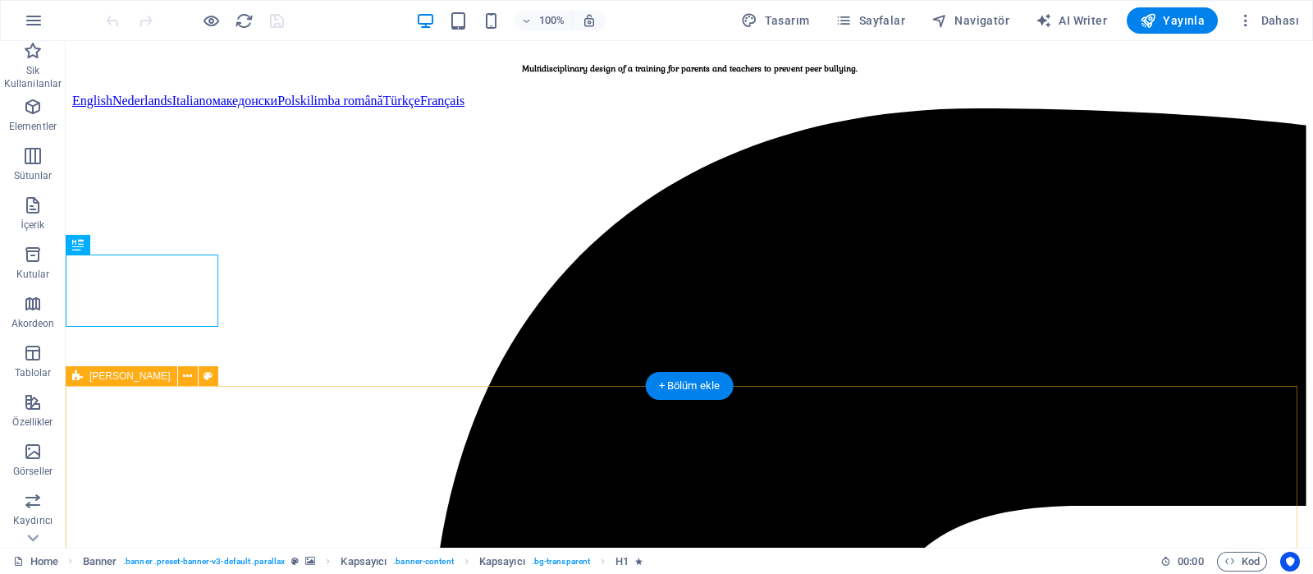
scroll to position [294, 0]
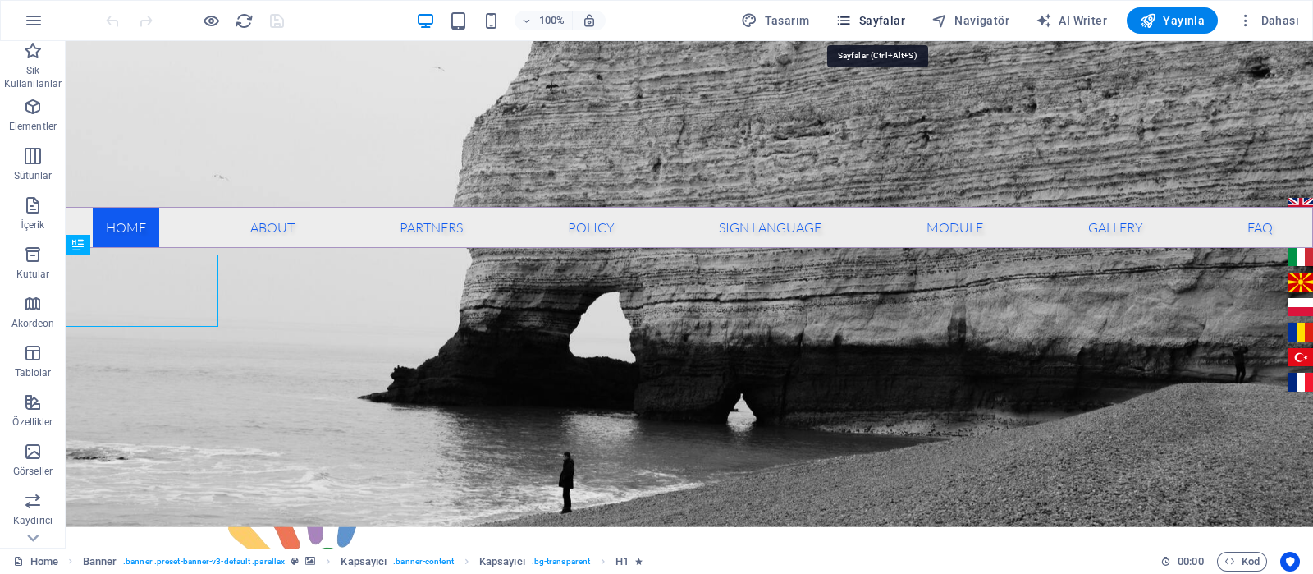
click at [902, 18] on span "Sayfalar" at bounding box center [870, 20] width 70 height 16
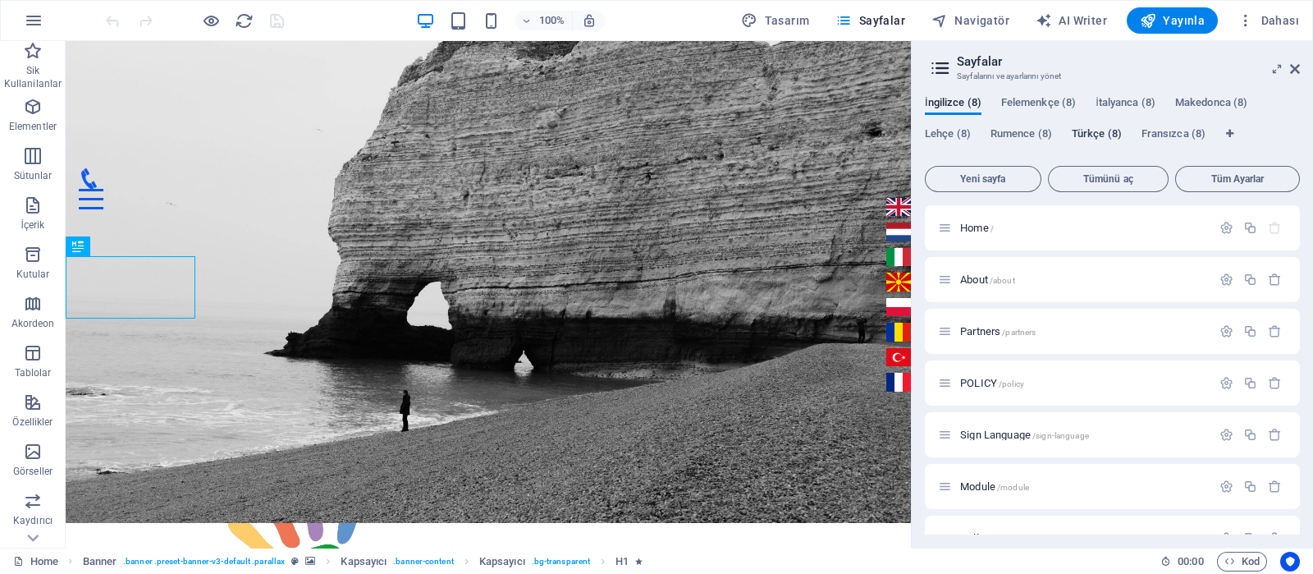
click at [1093, 131] on span "Türkçe (8)" at bounding box center [1097, 135] width 50 height 23
click at [976, 437] on span "İşaret Dili /isaret-dili" at bounding box center [1001, 434] width 82 height 12
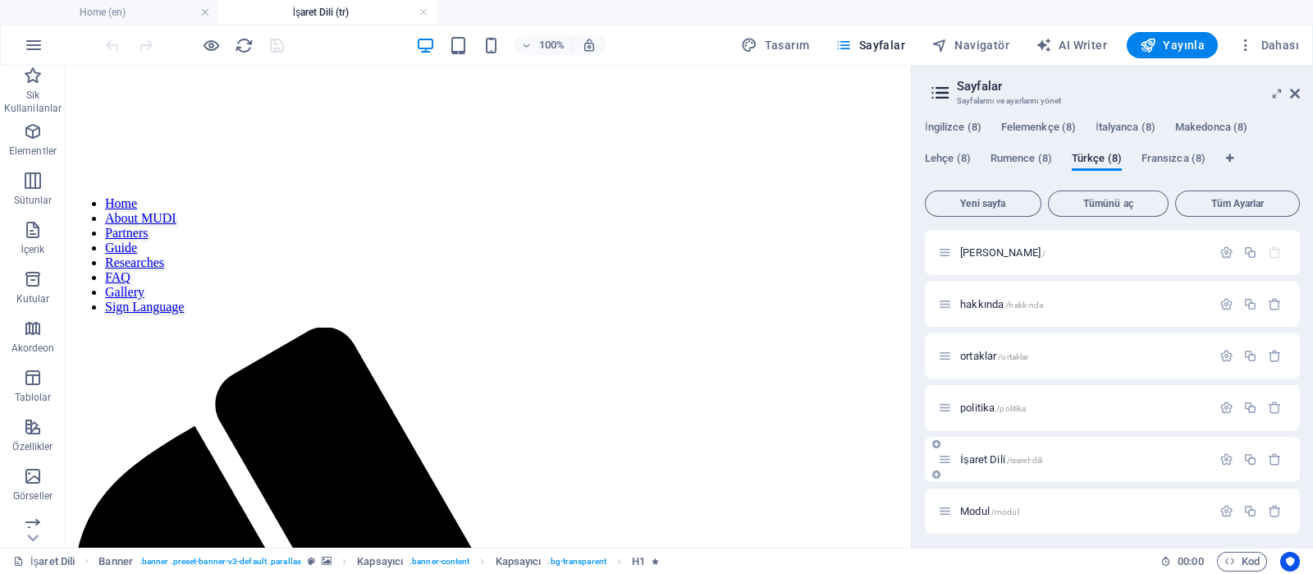
scroll to position [0, 0]
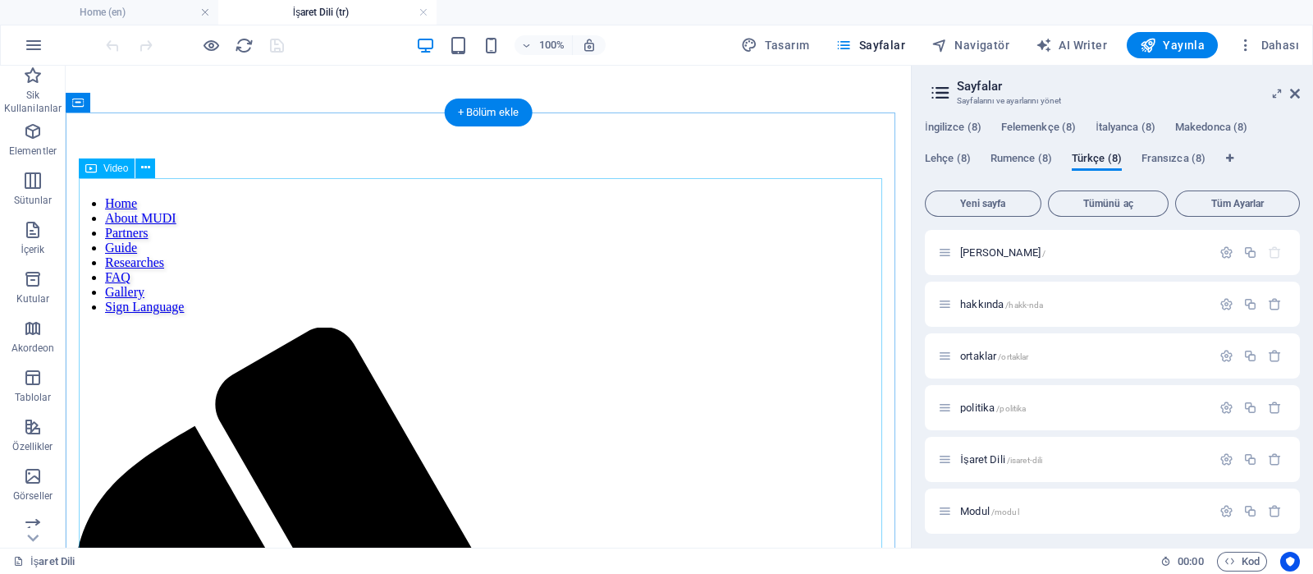
select select "%"
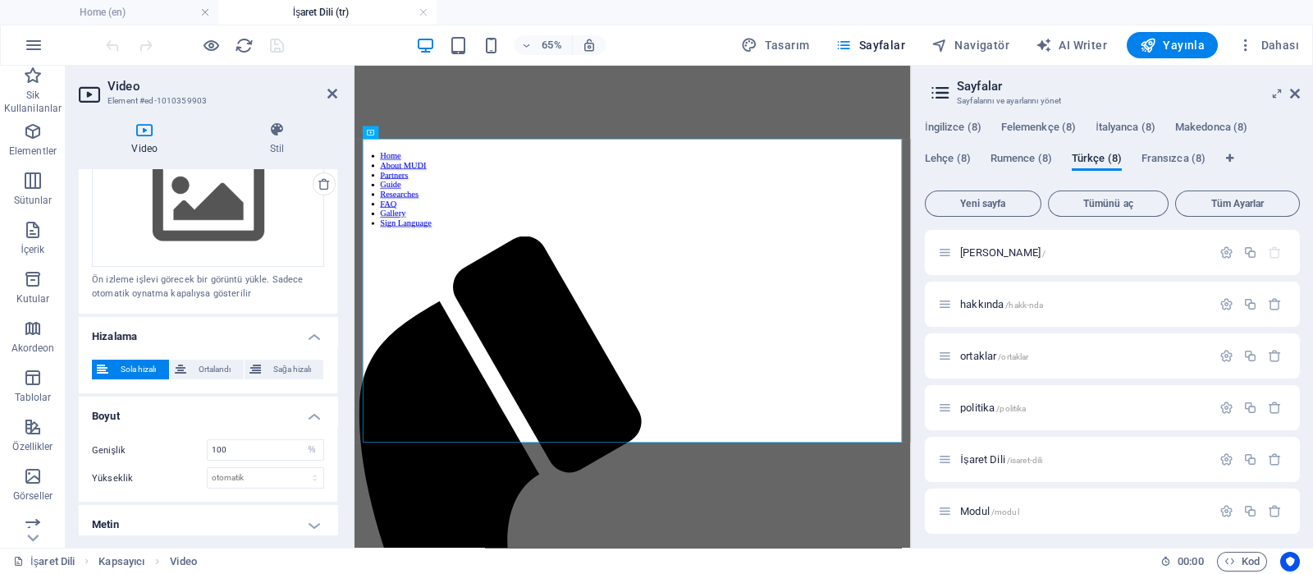
scroll to position [414, 0]
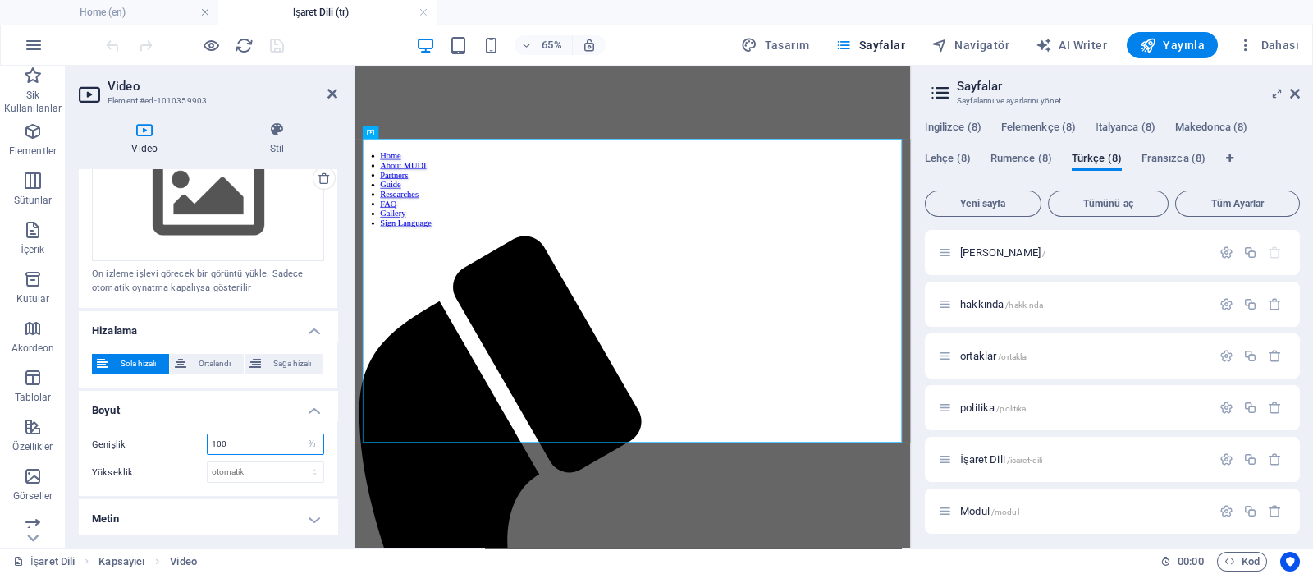
click at [295, 445] on input "100" at bounding box center [266, 444] width 116 height 20
type input "1"
type input "50"
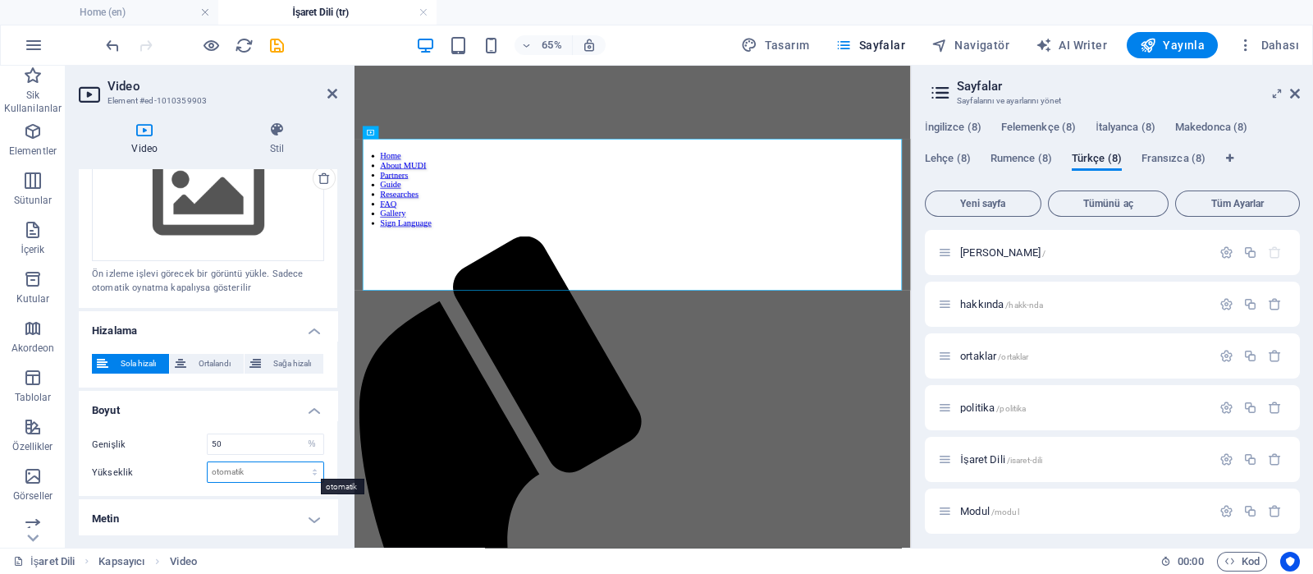
click at [277, 469] on select "otomatik px" at bounding box center [266, 472] width 116 height 20
select select "px"
click at [298, 462] on select "otomatik px" at bounding box center [266, 472] width 116 height 20
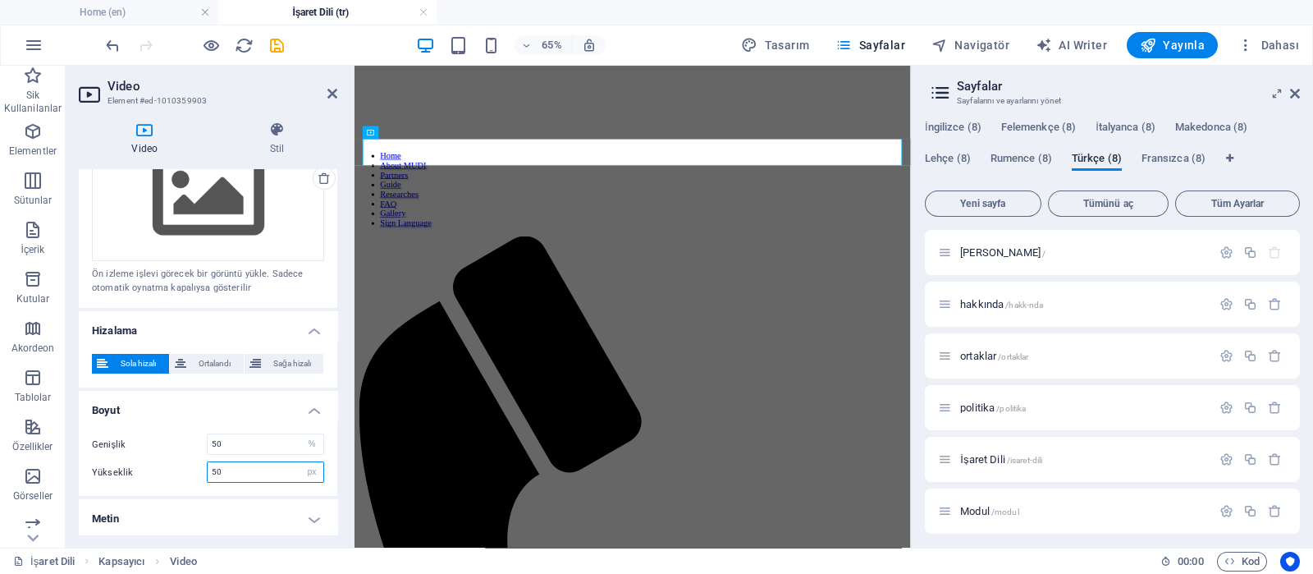
click at [265, 467] on input "50" at bounding box center [266, 472] width 116 height 20
type input "5"
type input "500"
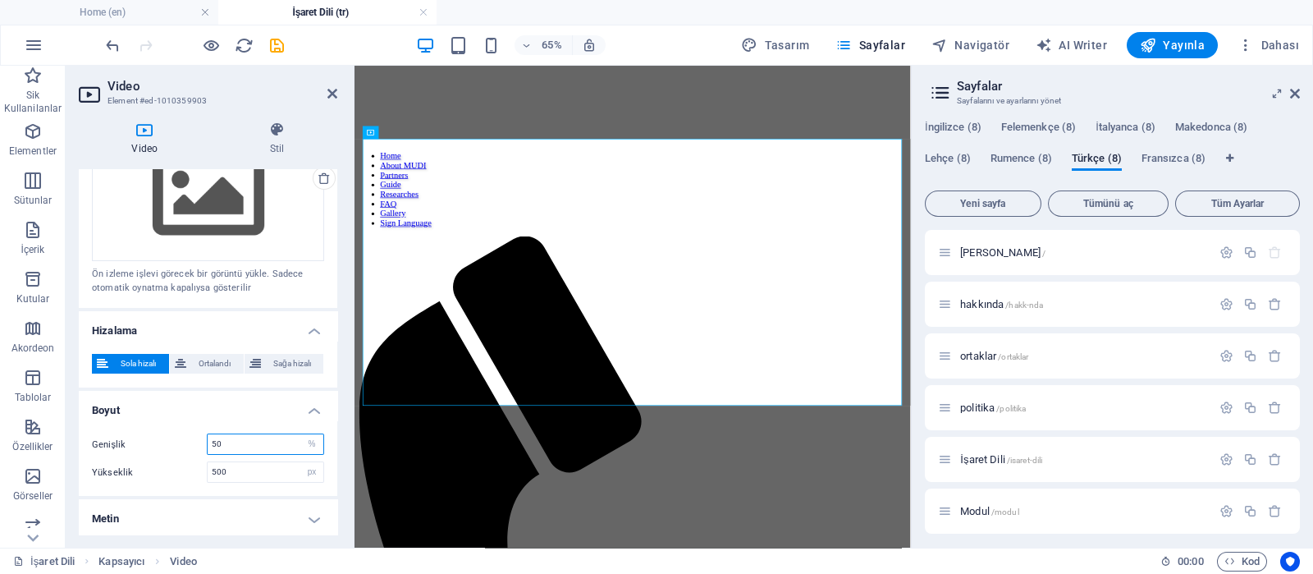
click at [250, 445] on input "50" at bounding box center [266, 444] width 116 height 20
type input "500"
drag, startPoint x: 337, startPoint y: 437, endPoint x: 341, endPoint y: 346, distance: 90.3
click at [341, 346] on div "Video Stil Video Dosyaları buraya sürükleyin, dosyaları seçmek için tıklayın ve…" at bounding box center [208, 327] width 285 height 439
drag, startPoint x: 335, startPoint y: 366, endPoint x: 332, endPoint y: 249, distance: 117.4
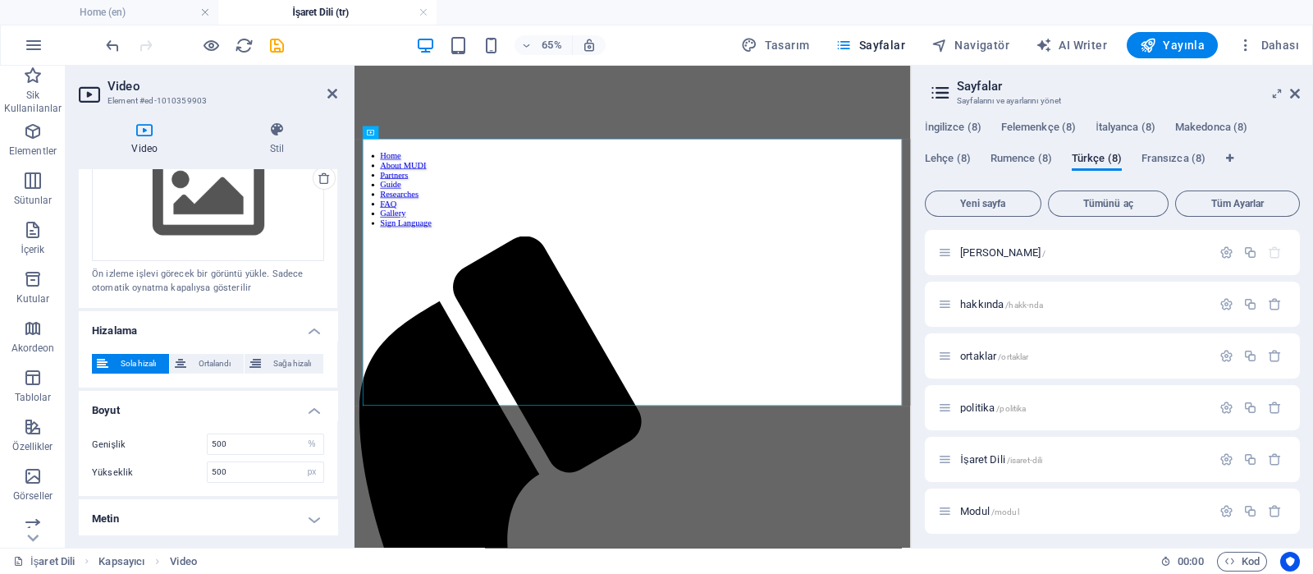
click at [332, 249] on ul "Video Dosyaları buraya sürükleyin, dosyaları seçmek için tıklayın veya Dosyalar…" at bounding box center [208, 147] width 258 height 784
click at [331, 254] on div "Dosyaları buraya sürükleyin, dosyaları seçmek için tıklayın veya Dosyalardan ya…" at bounding box center [208, 211] width 258 height 194
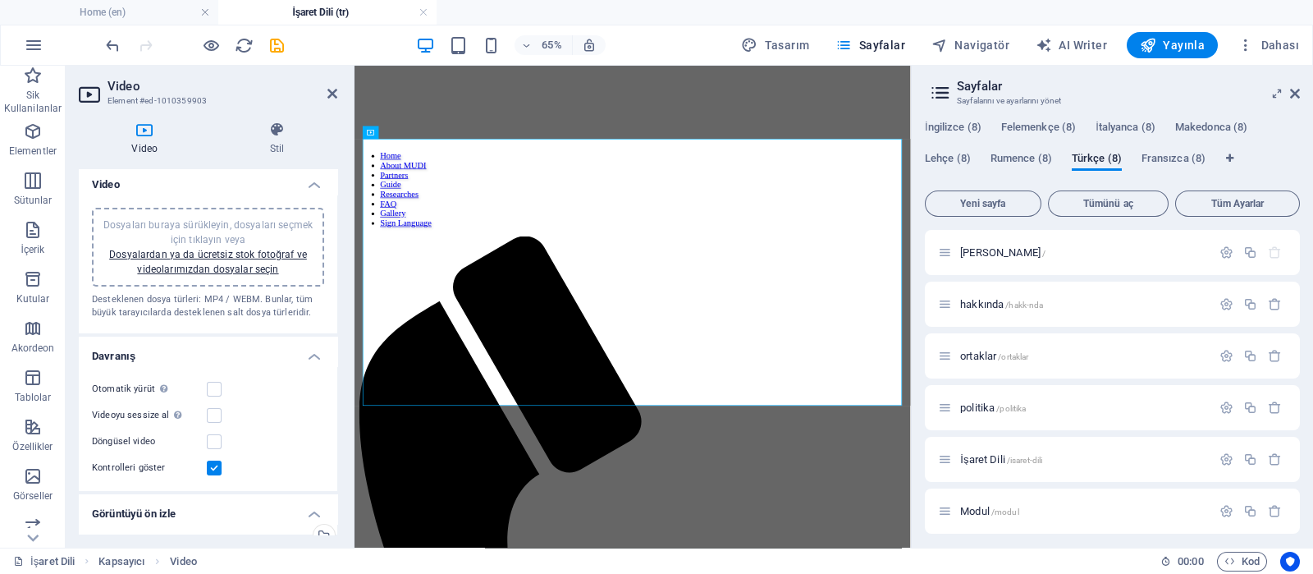
scroll to position [0, 0]
click at [213, 391] on label at bounding box center [214, 393] width 15 height 15
click at [0, 0] on input "Otomatik yürüt Otomatik yürütme sadece sessiz işaretliyse kullanılabilir" at bounding box center [0, 0] width 0 height 0
click at [209, 420] on label at bounding box center [214, 419] width 15 height 15
click at [0, 0] on input "Videoyu sessize al Sessiz işaretliyse otomatik yürütme kullanılabilir" at bounding box center [0, 0] width 0 height 0
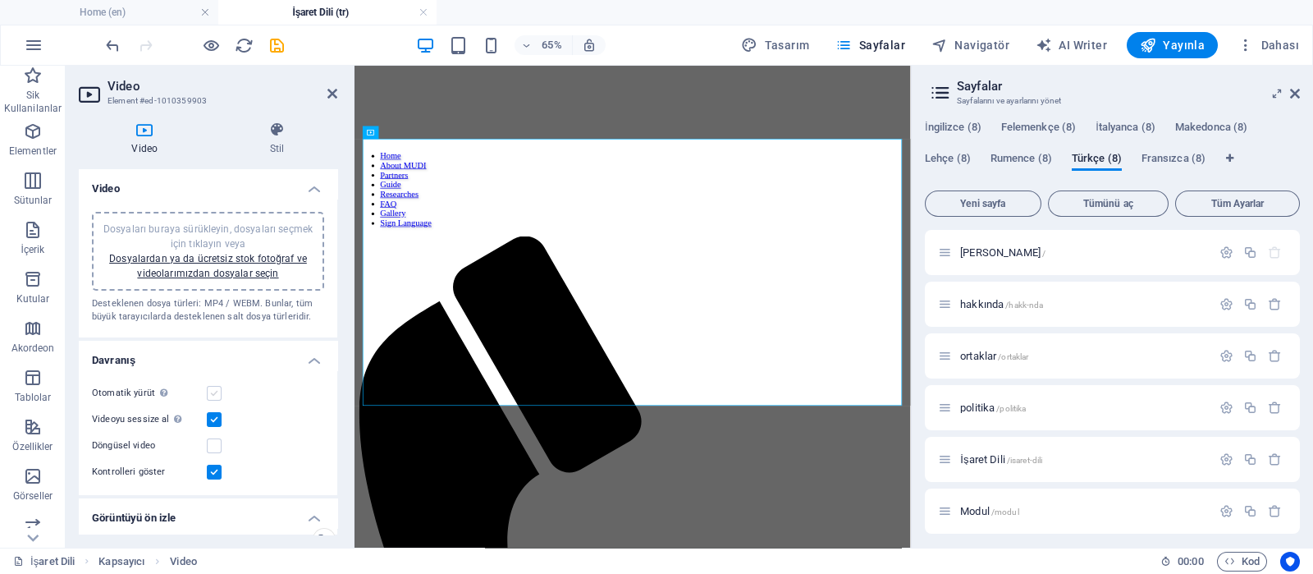
click at [217, 388] on label at bounding box center [214, 393] width 15 height 15
click at [0, 0] on input "Otomatik yürüt Otomatik yürütme sadece sessiz işaretliyse kullanılabilir" at bounding box center [0, 0] width 0 height 0
click at [1181, 44] on span "Yayınla" at bounding box center [1172, 45] width 65 height 16
